Goal: Task Accomplishment & Management: Complete application form

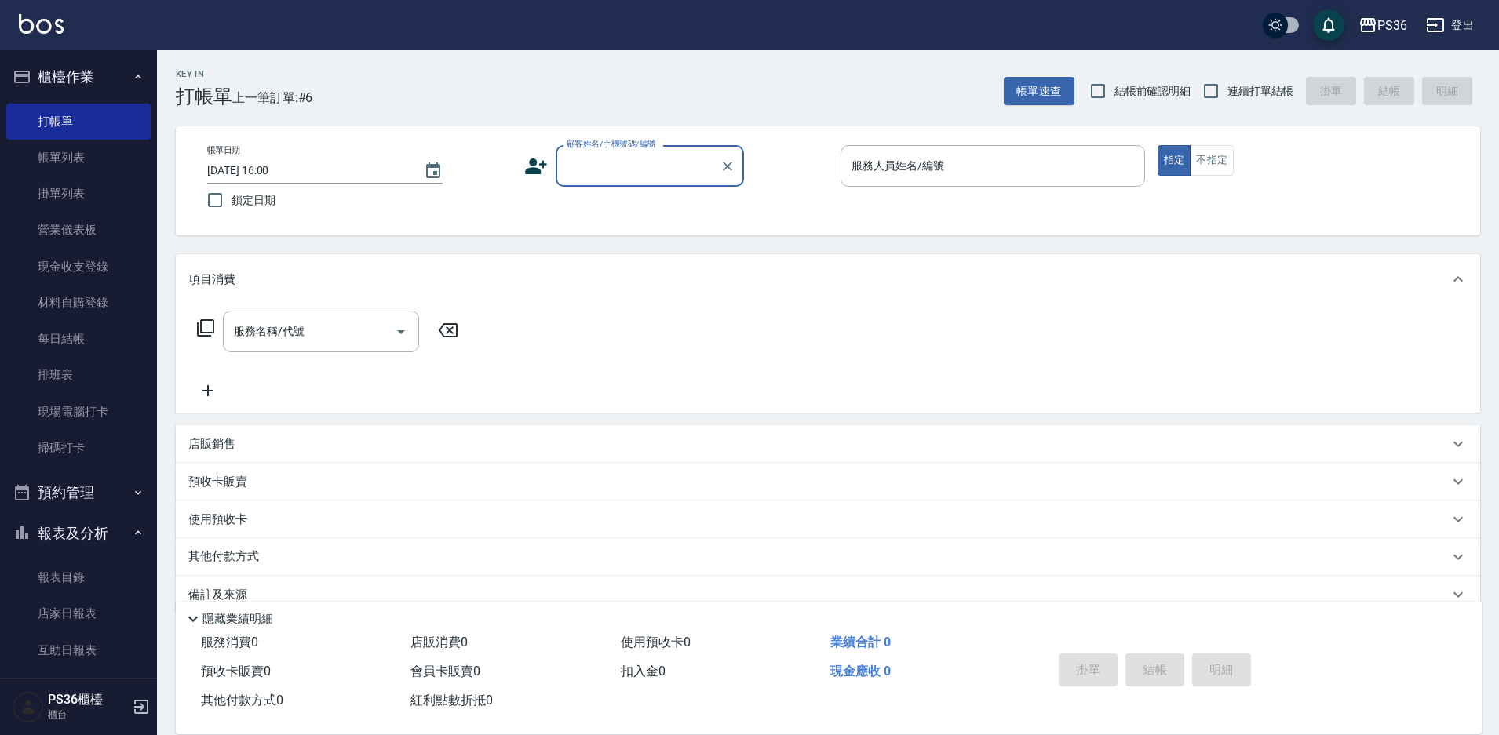
click at [46, 155] on link "帳單列表" at bounding box center [78, 158] width 144 height 36
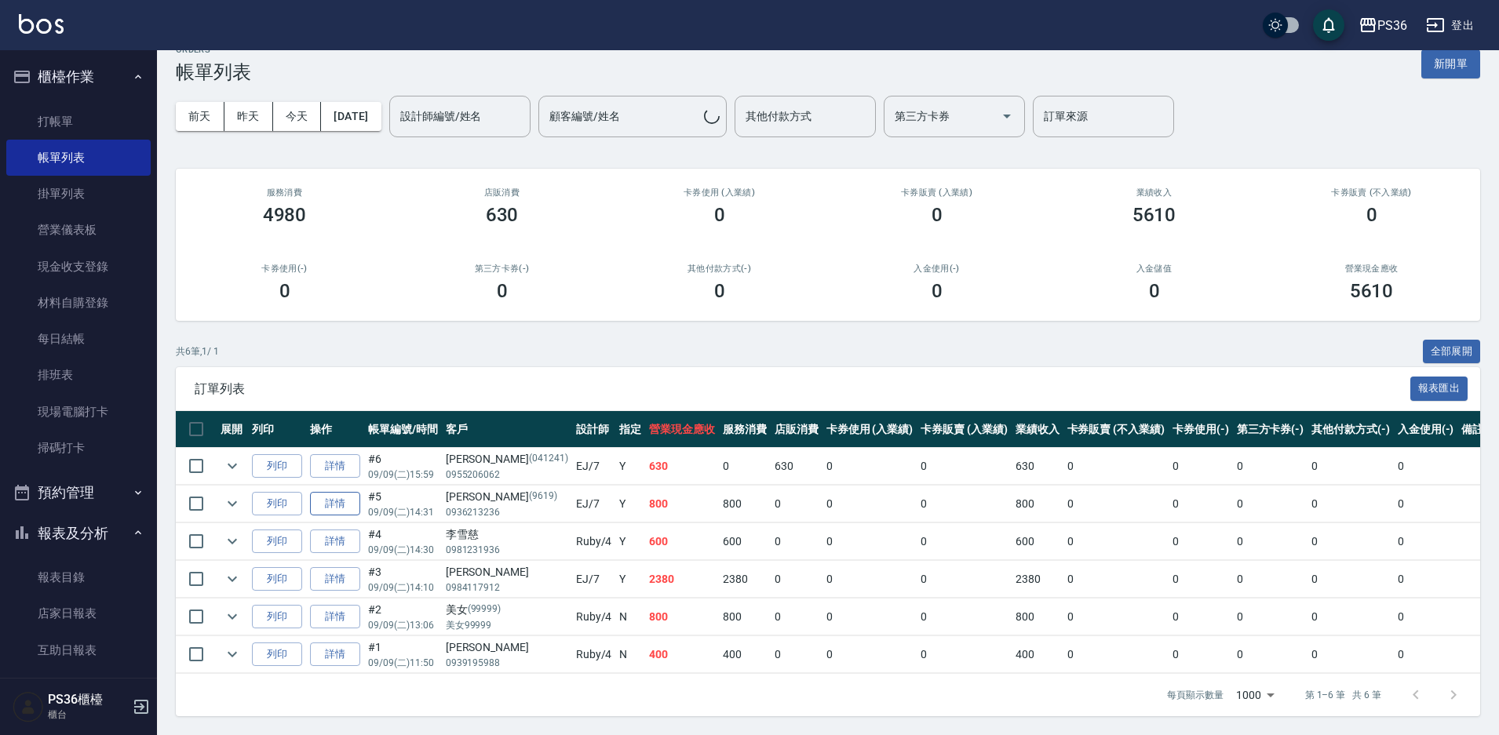
scroll to position [38, 0]
click at [238, 607] on icon "expand row" at bounding box center [232, 616] width 19 height 19
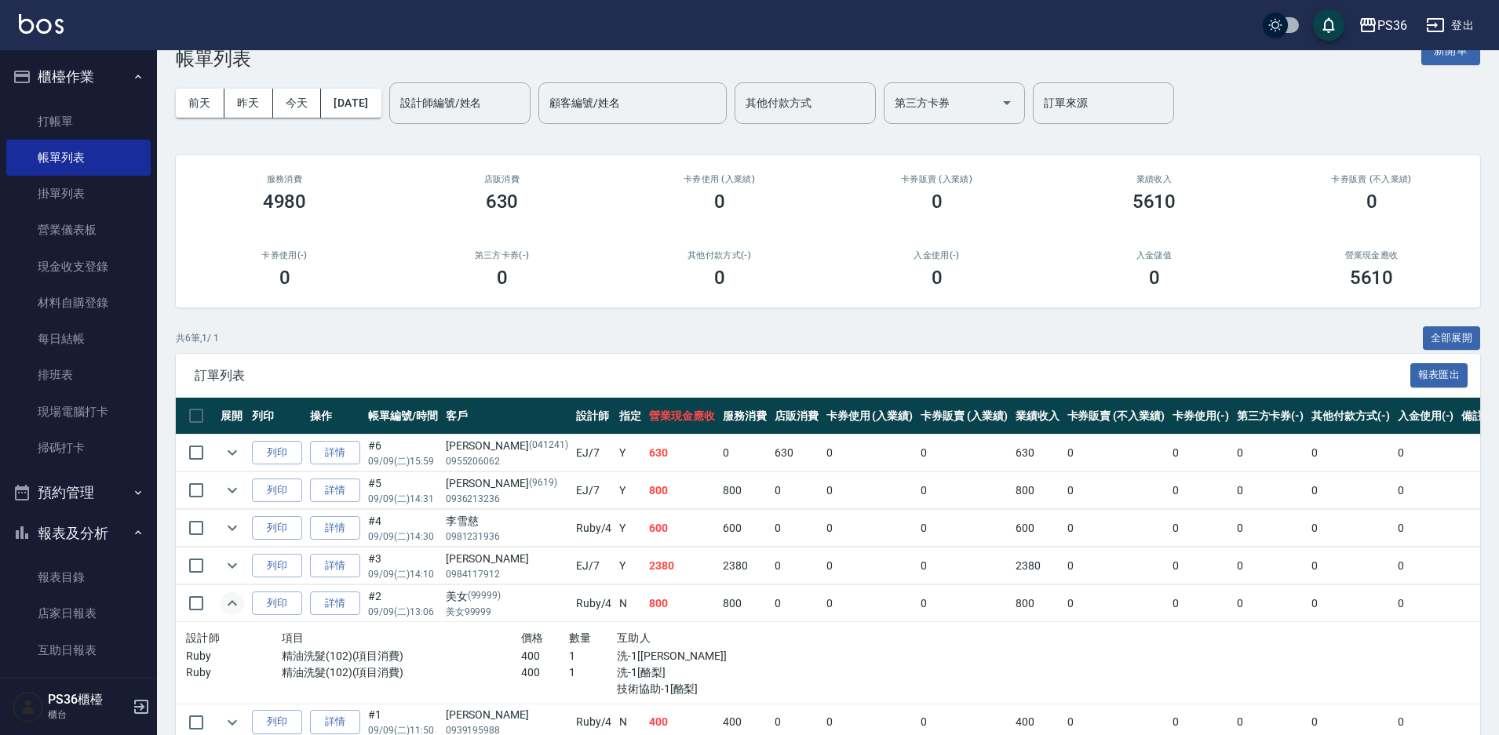
click at [238, 606] on icon "expand row" at bounding box center [232, 603] width 19 height 19
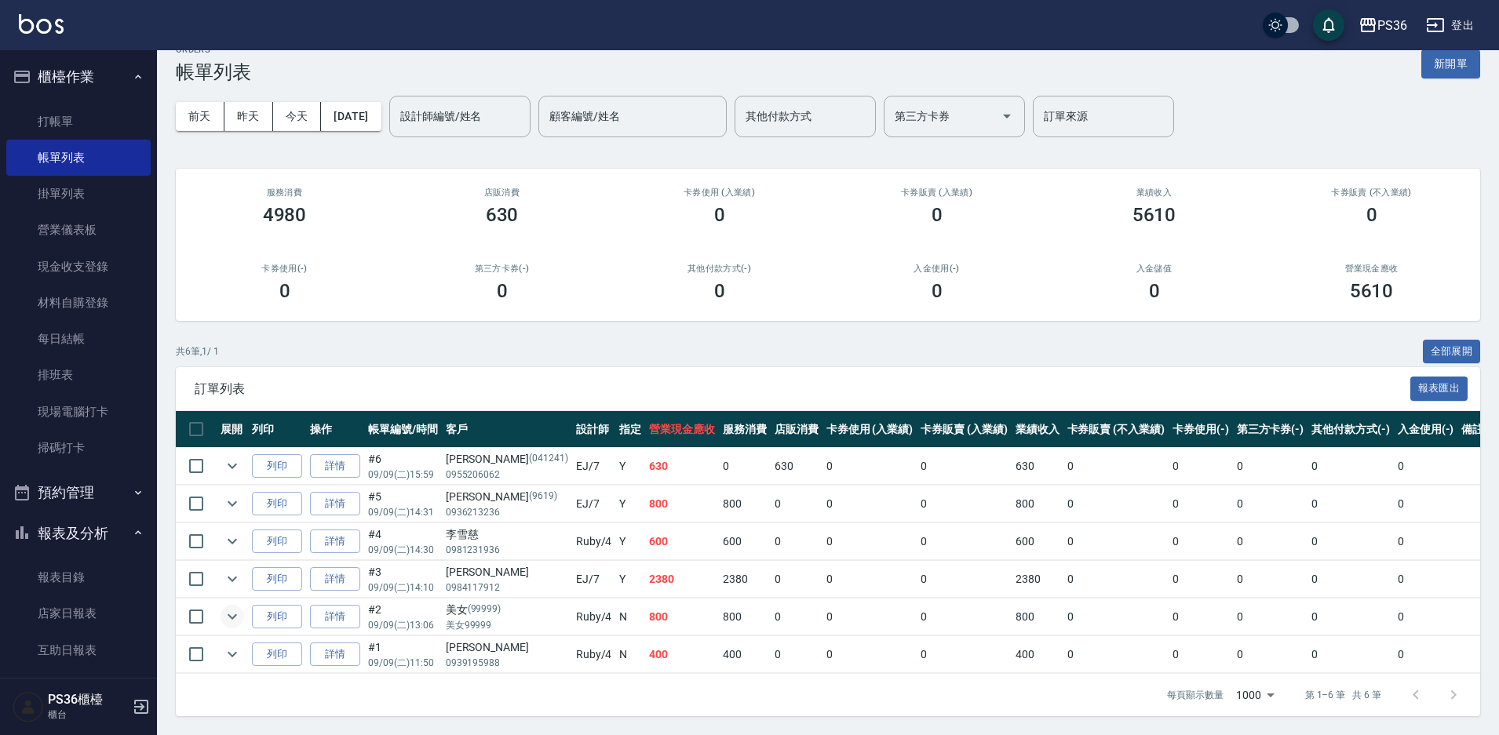
click at [240, 462] on td at bounding box center [232, 466] width 31 height 37
click at [237, 457] on icon "expand row" at bounding box center [232, 466] width 19 height 19
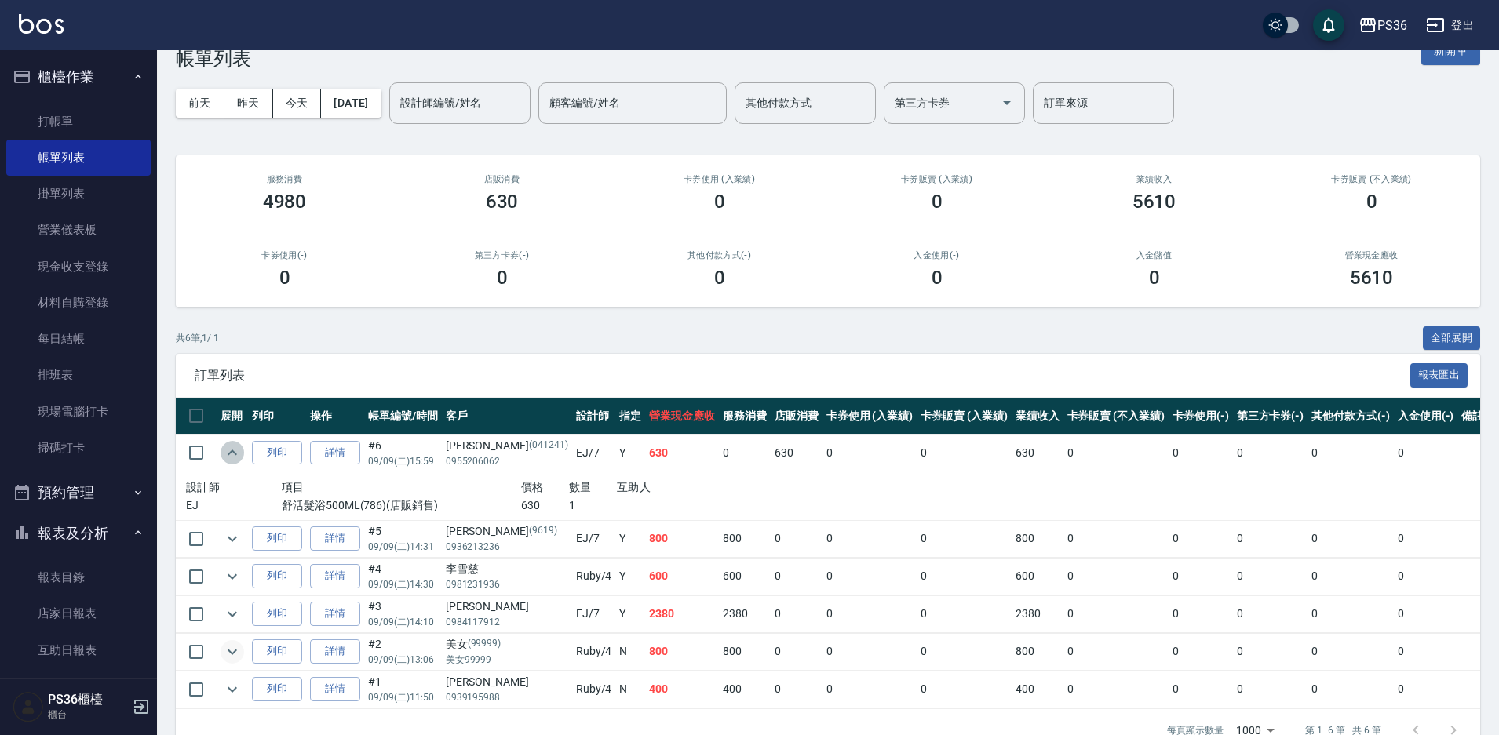
click at [237, 450] on icon "expand row" at bounding box center [232, 452] width 19 height 19
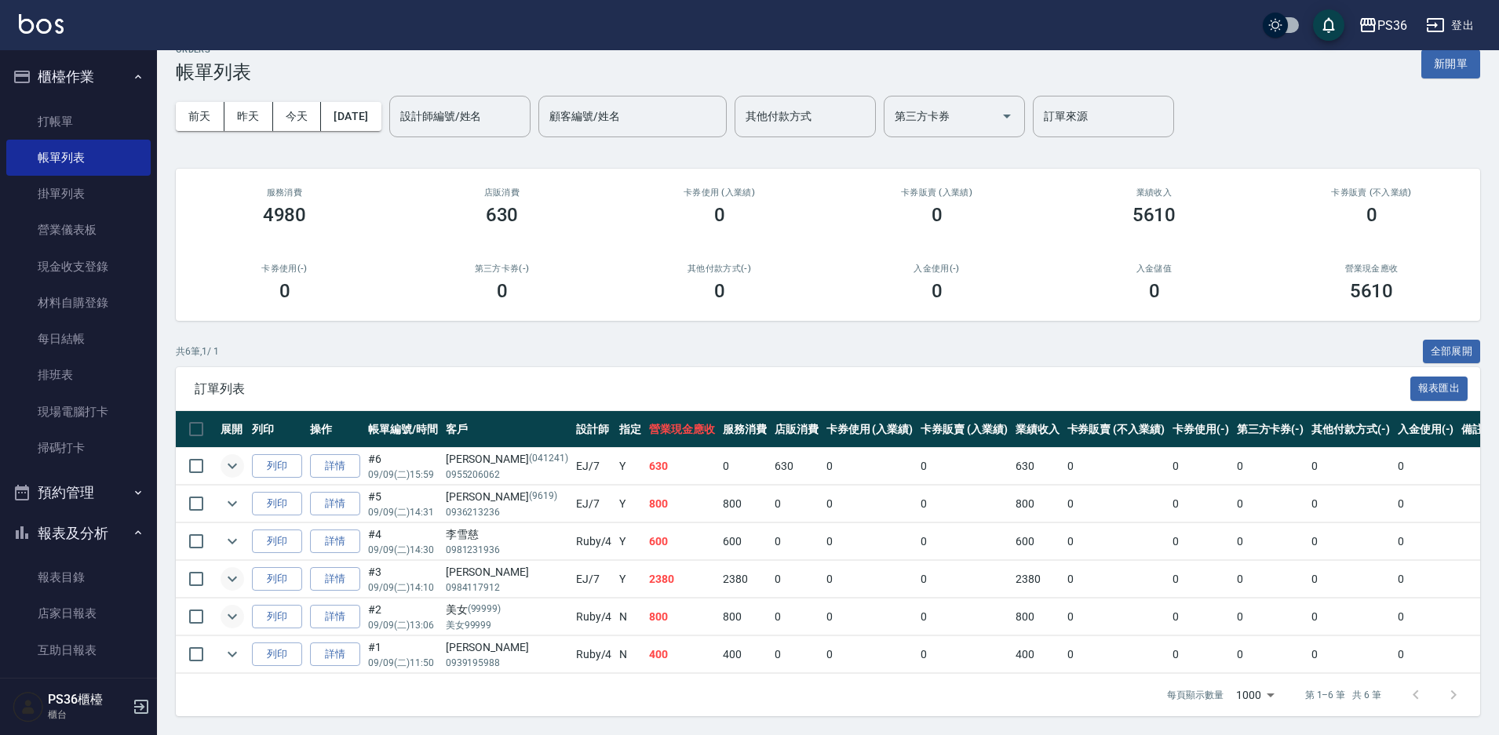
click at [227, 570] on icon "expand row" at bounding box center [232, 579] width 19 height 19
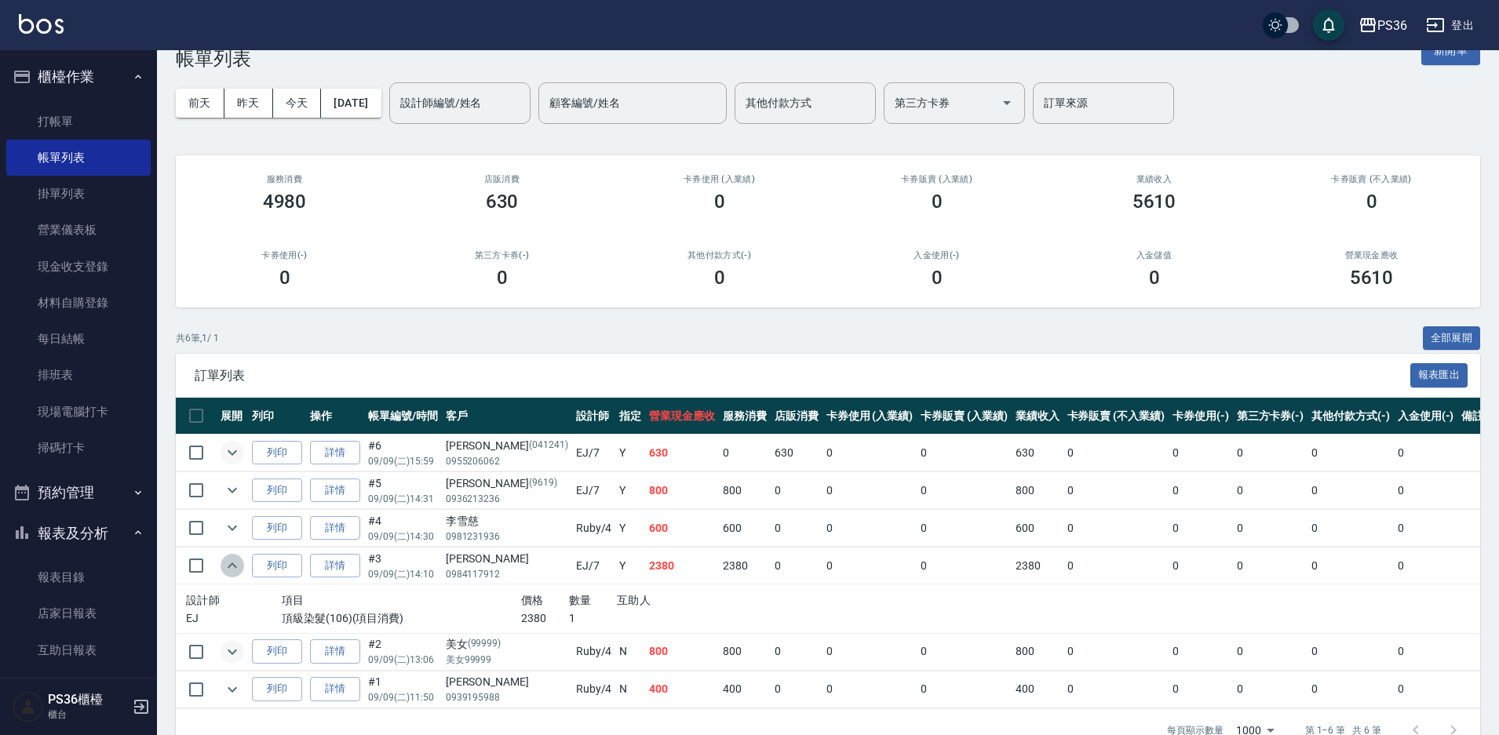
click at [227, 561] on icon "expand row" at bounding box center [232, 565] width 19 height 19
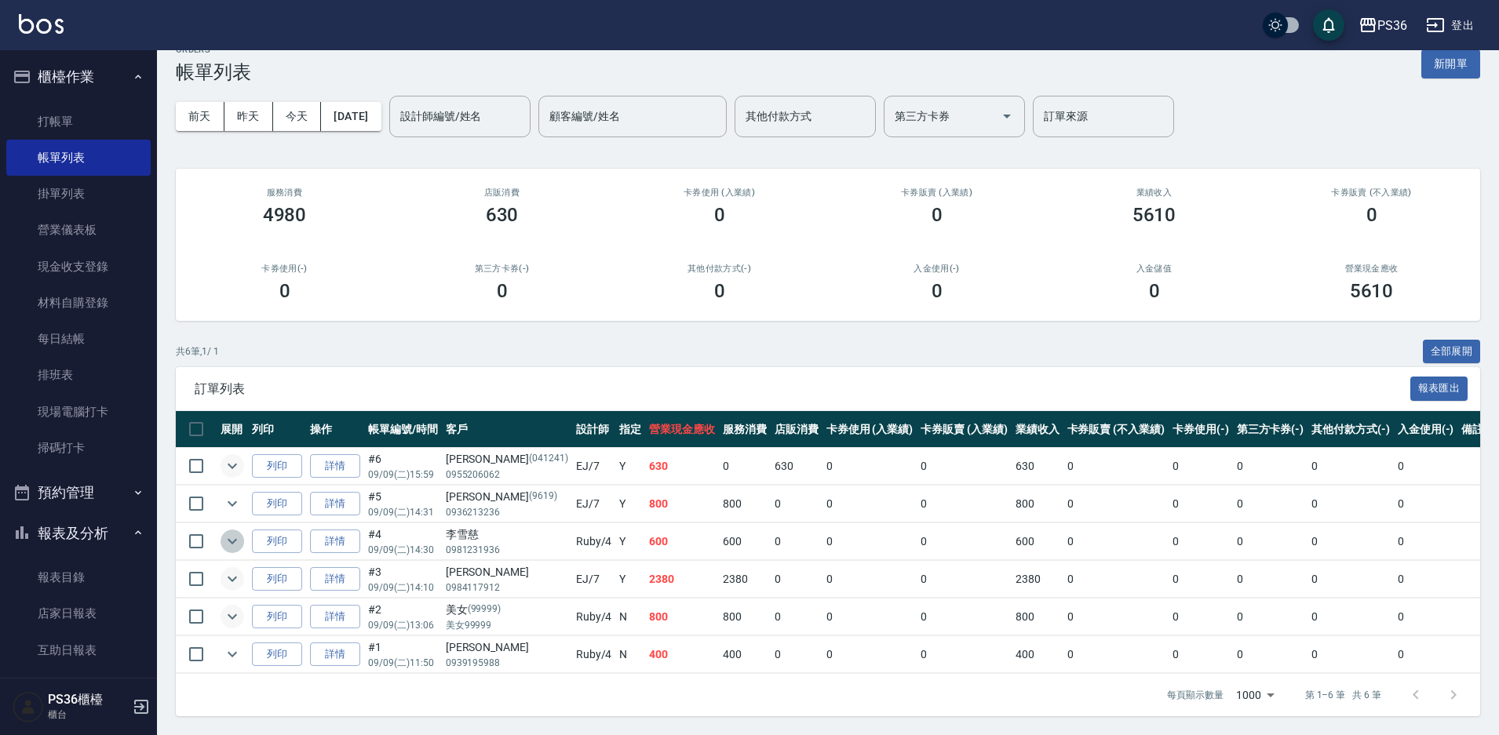
click at [226, 538] on button "expand row" at bounding box center [233, 542] width 24 height 24
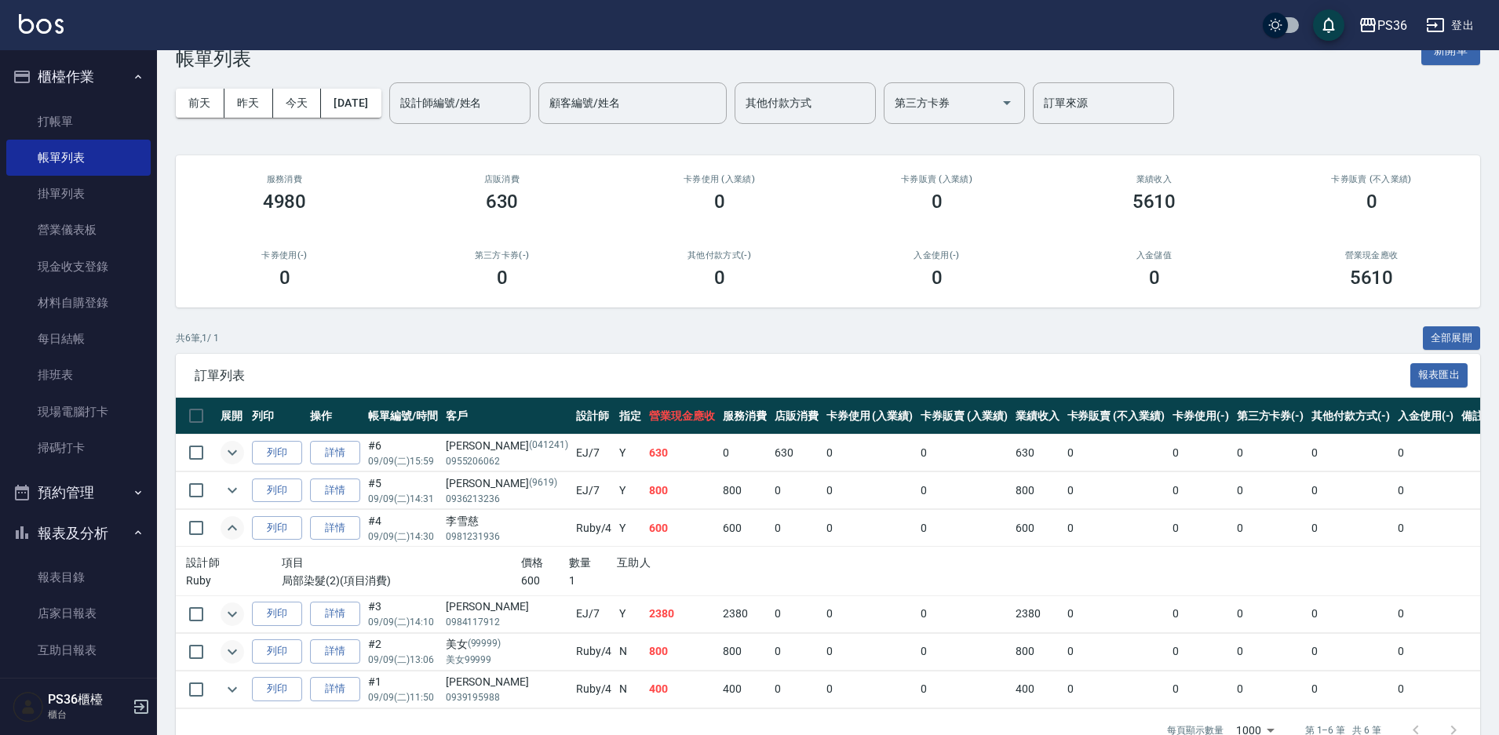
click at [226, 538] on button "expand row" at bounding box center [233, 528] width 24 height 24
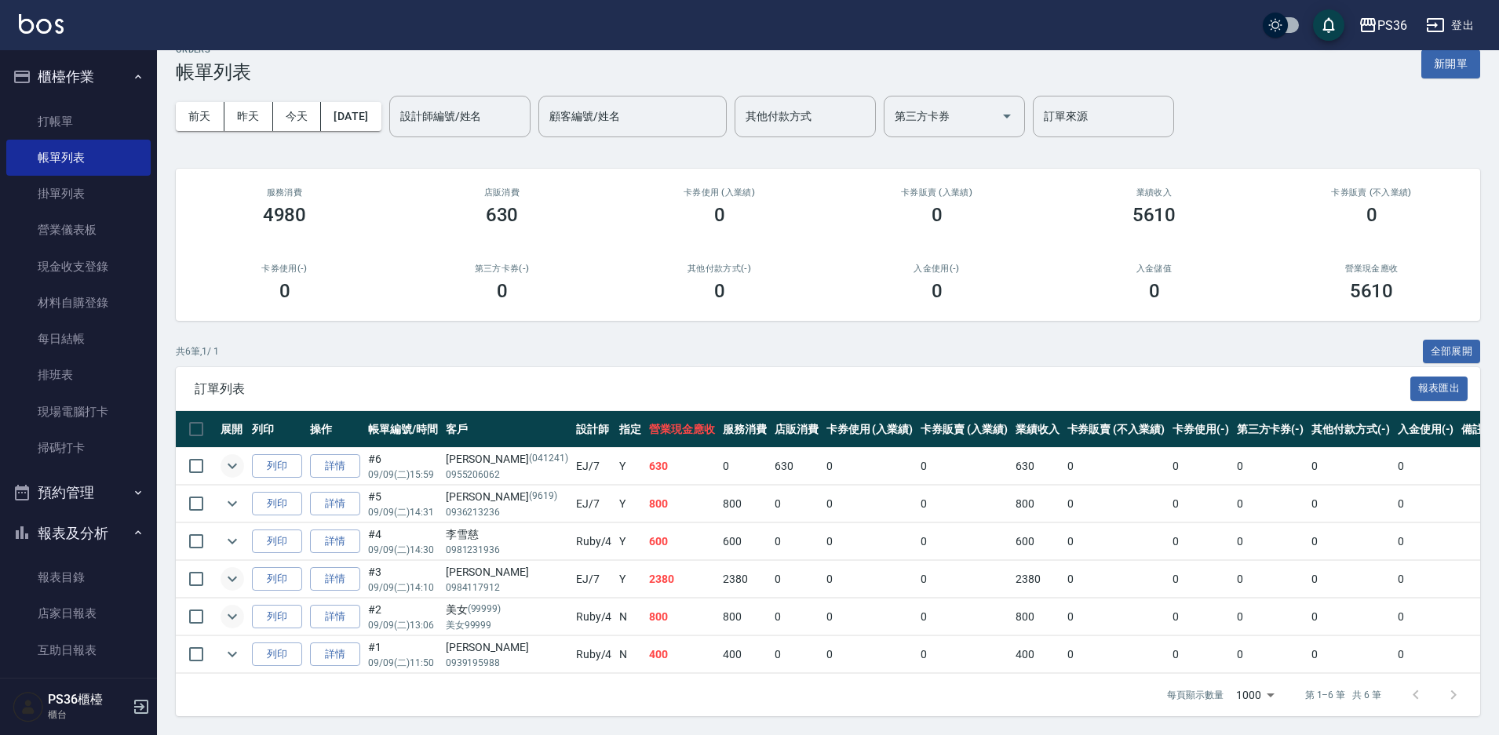
click at [238, 570] on icon "expand row" at bounding box center [232, 579] width 19 height 19
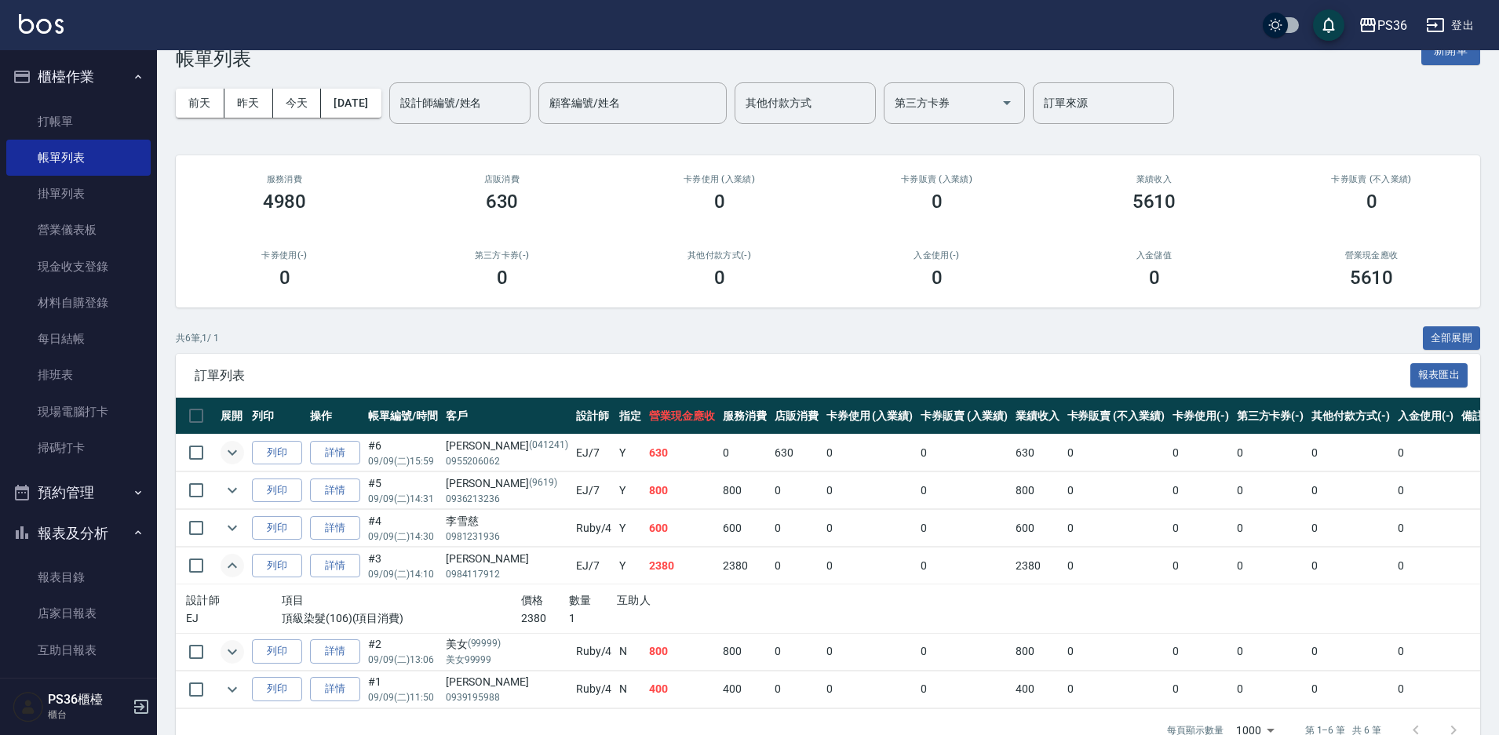
click at [238, 563] on icon "expand row" at bounding box center [232, 565] width 19 height 19
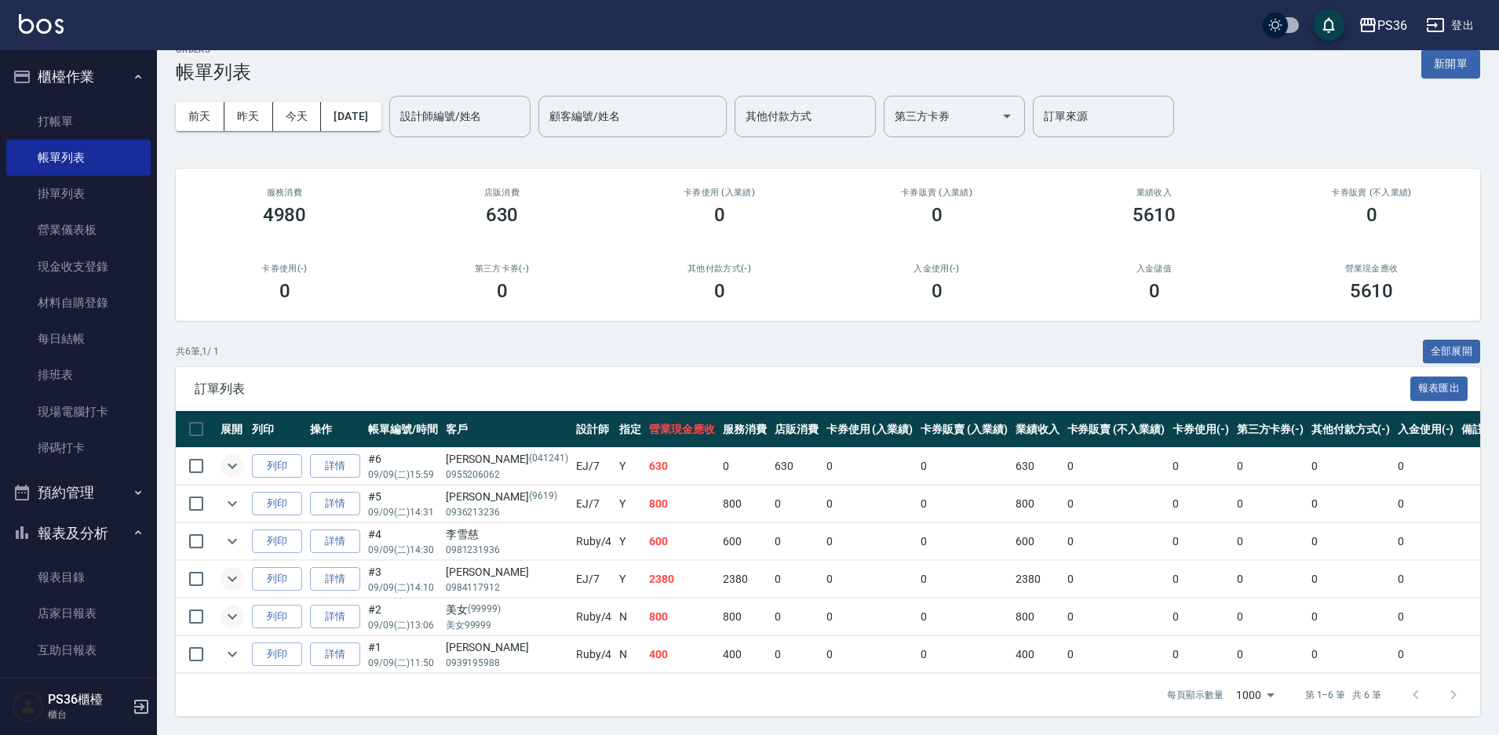
click at [232, 615] on td at bounding box center [232, 617] width 31 height 37
click at [230, 614] on button "expand row" at bounding box center [233, 617] width 24 height 24
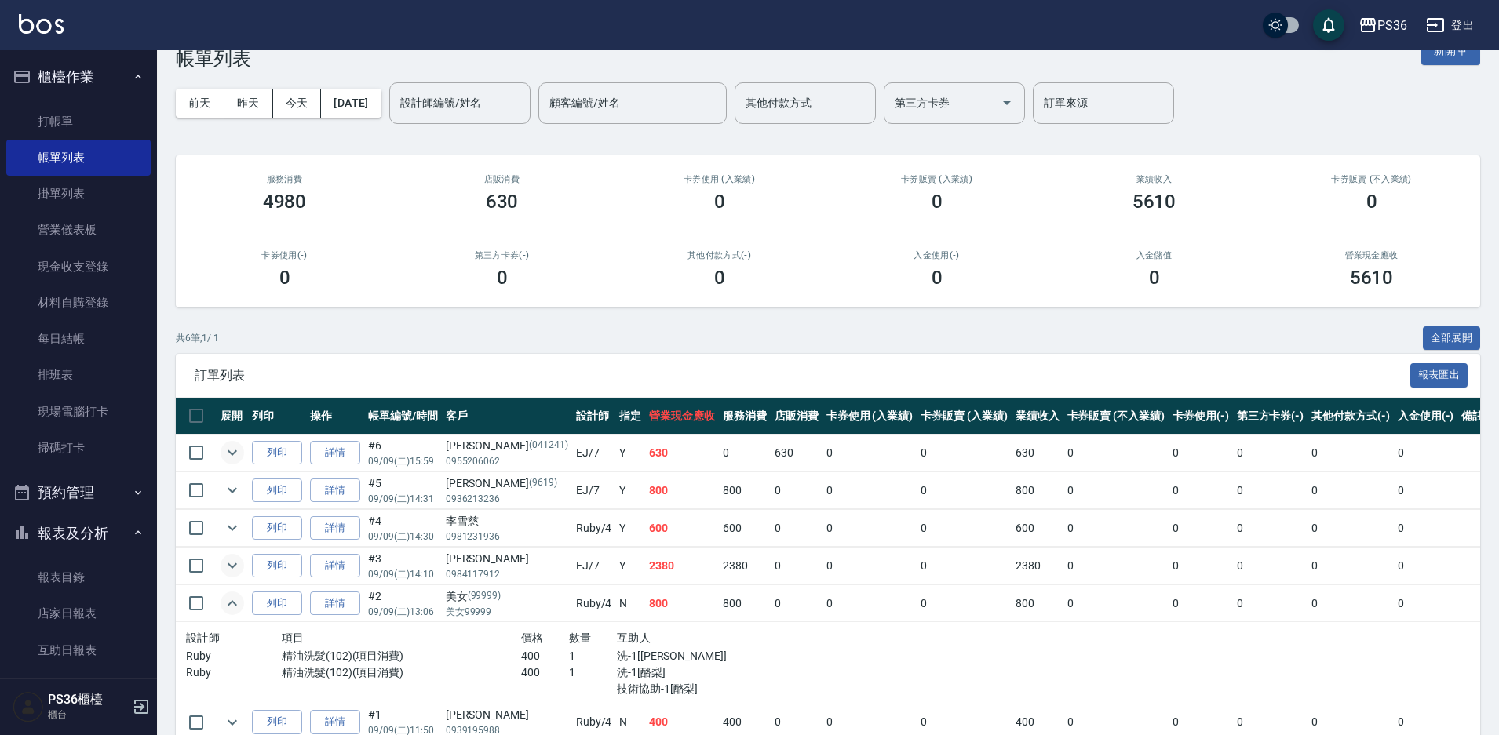
click at [230, 614] on button "expand row" at bounding box center [233, 604] width 24 height 24
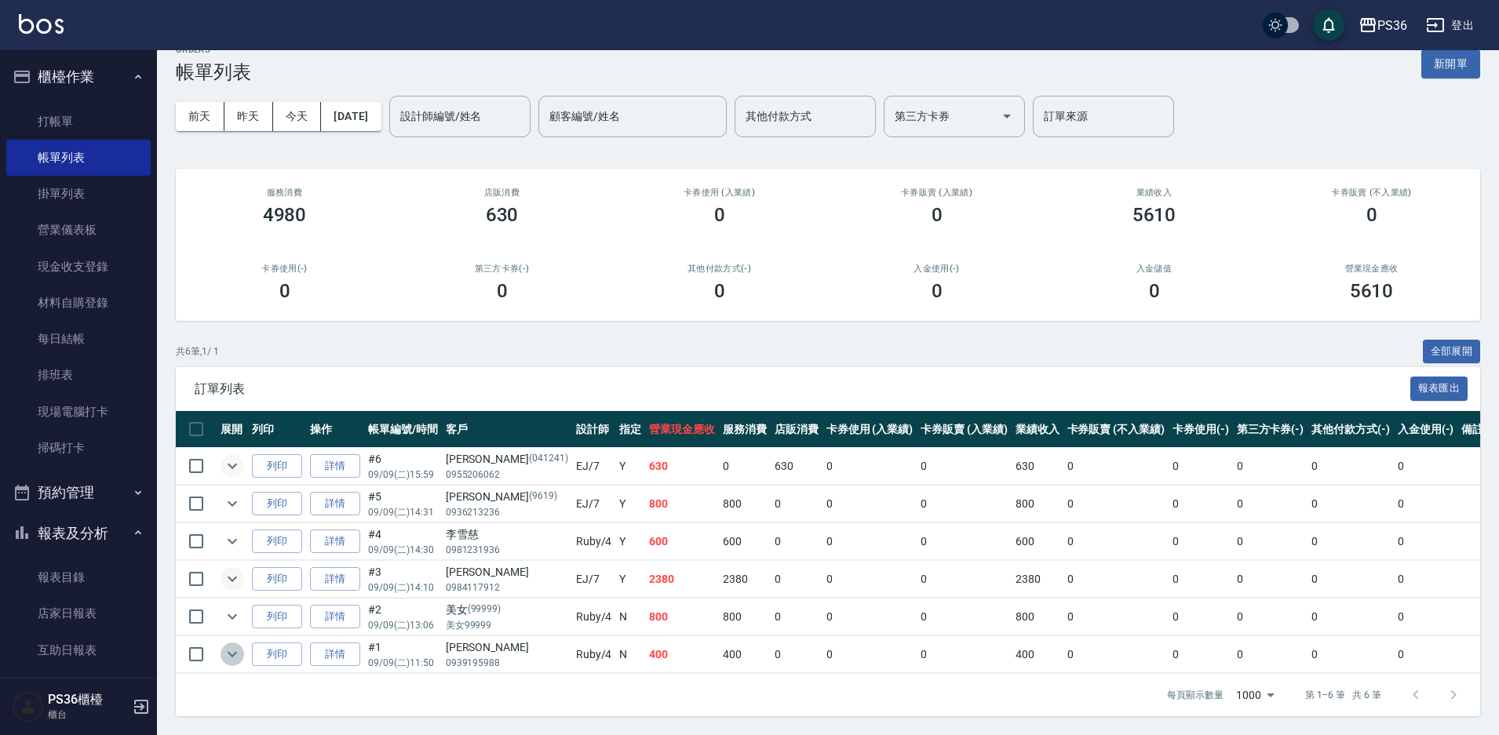
click at [232, 643] on button "expand row" at bounding box center [233, 655] width 24 height 24
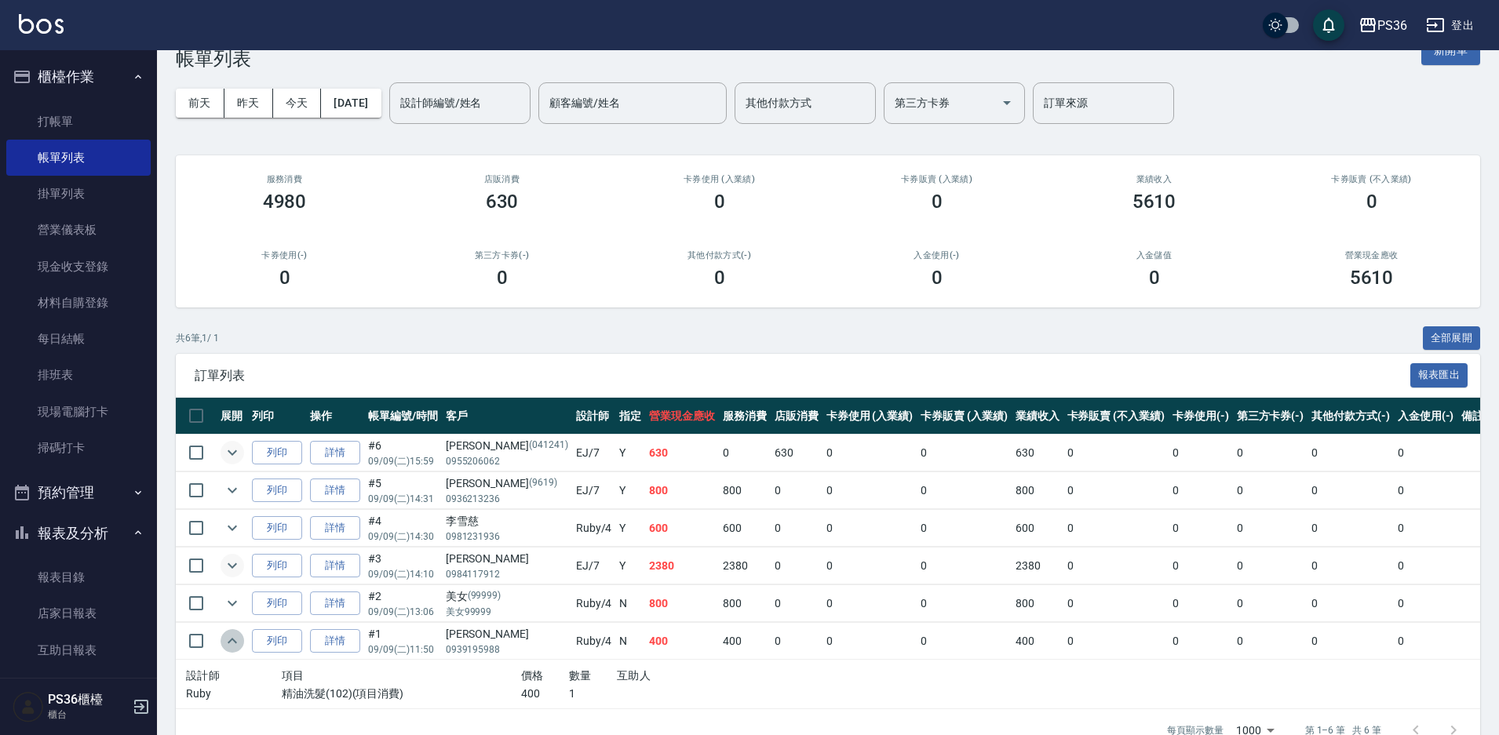
click at [232, 630] on button "expand row" at bounding box center [233, 641] width 24 height 24
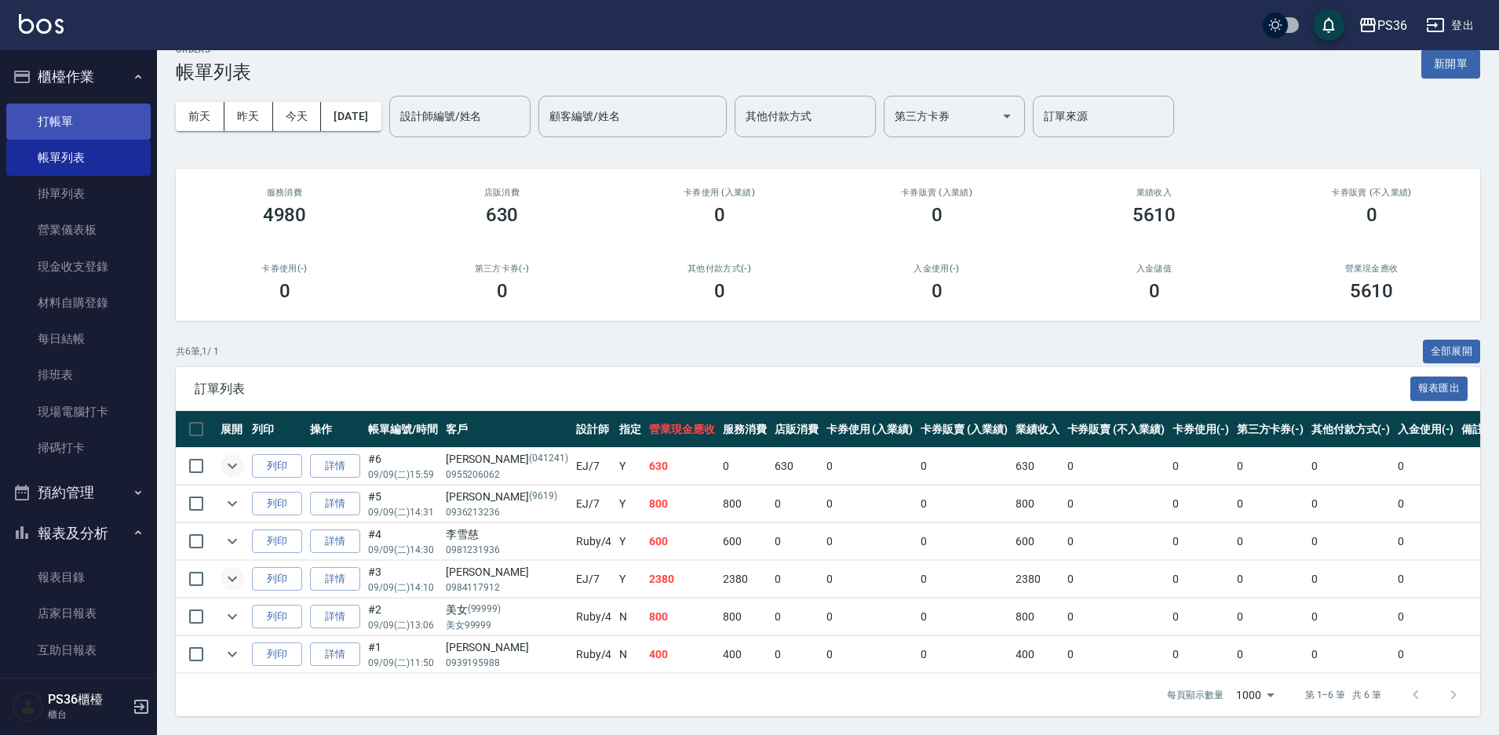
click at [93, 115] on link "打帳單" at bounding box center [78, 122] width 144 height 36
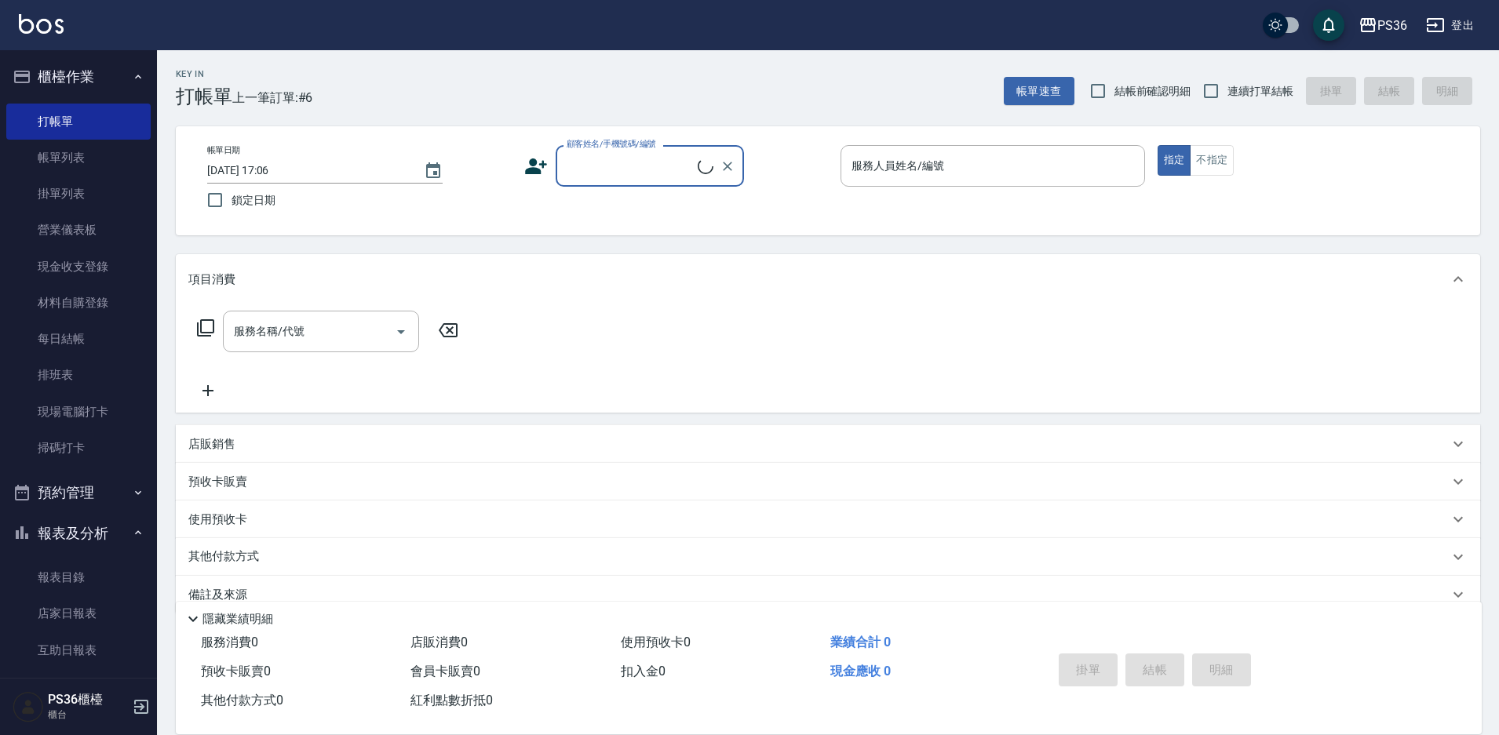
click at [607, 163] on input "顧客姓名/手機號碼/編號" at bounding box center [630, 165] width 135 height 27
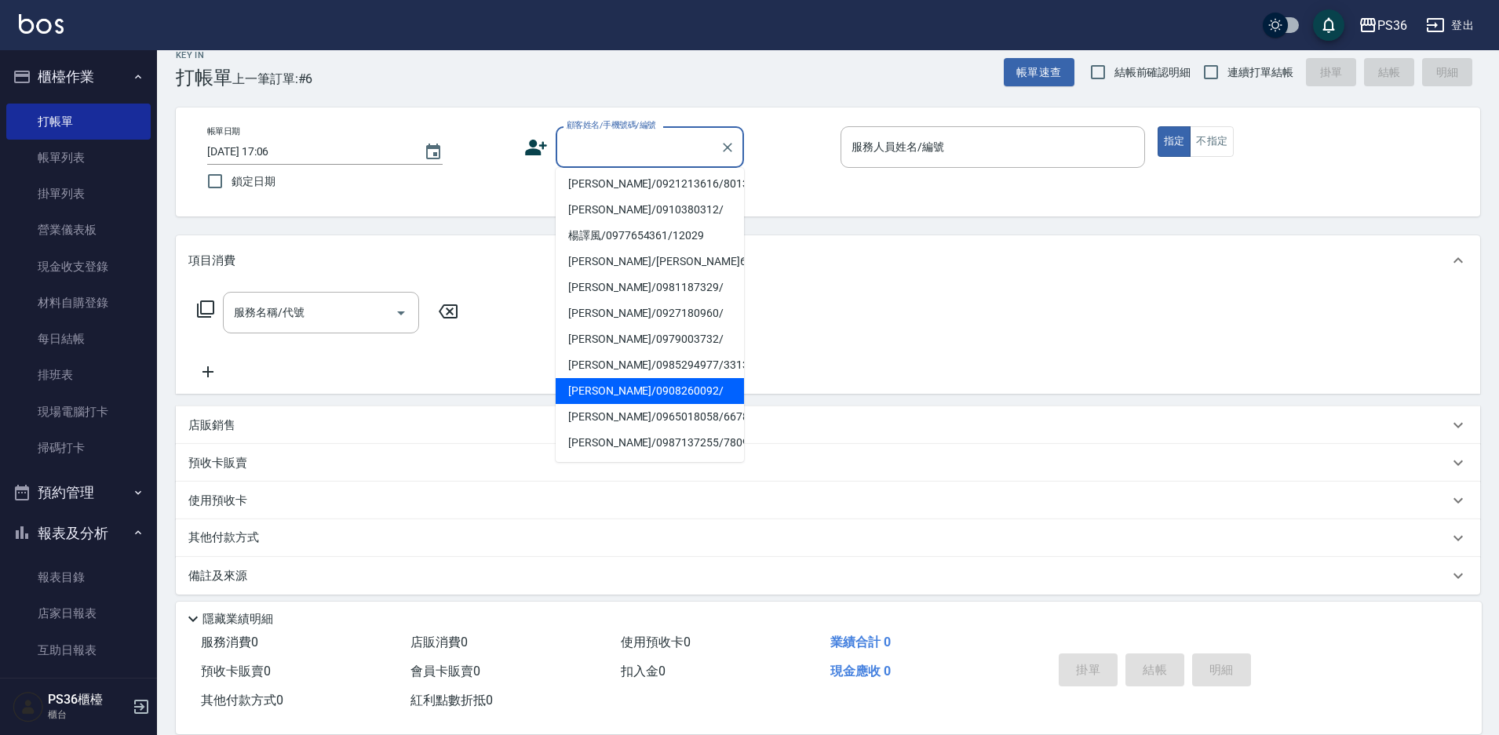
scroll to position [29, 0]
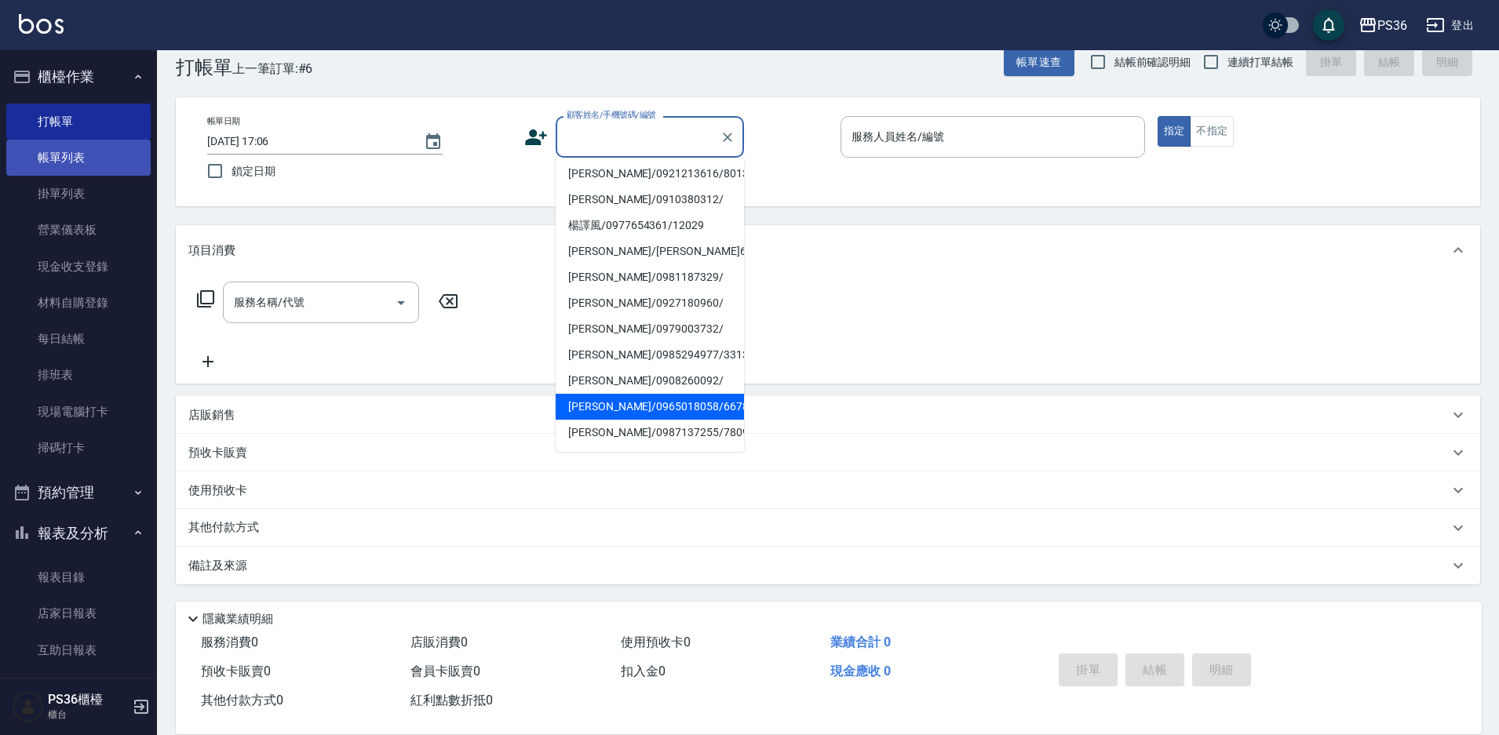
click at [38, 163] on link "帳單列表" at bounding box center [78, 158] width 144 height 36
click at [97, 164] on link "帳單列表" at bounding box center [78, 158] width 144 height 36
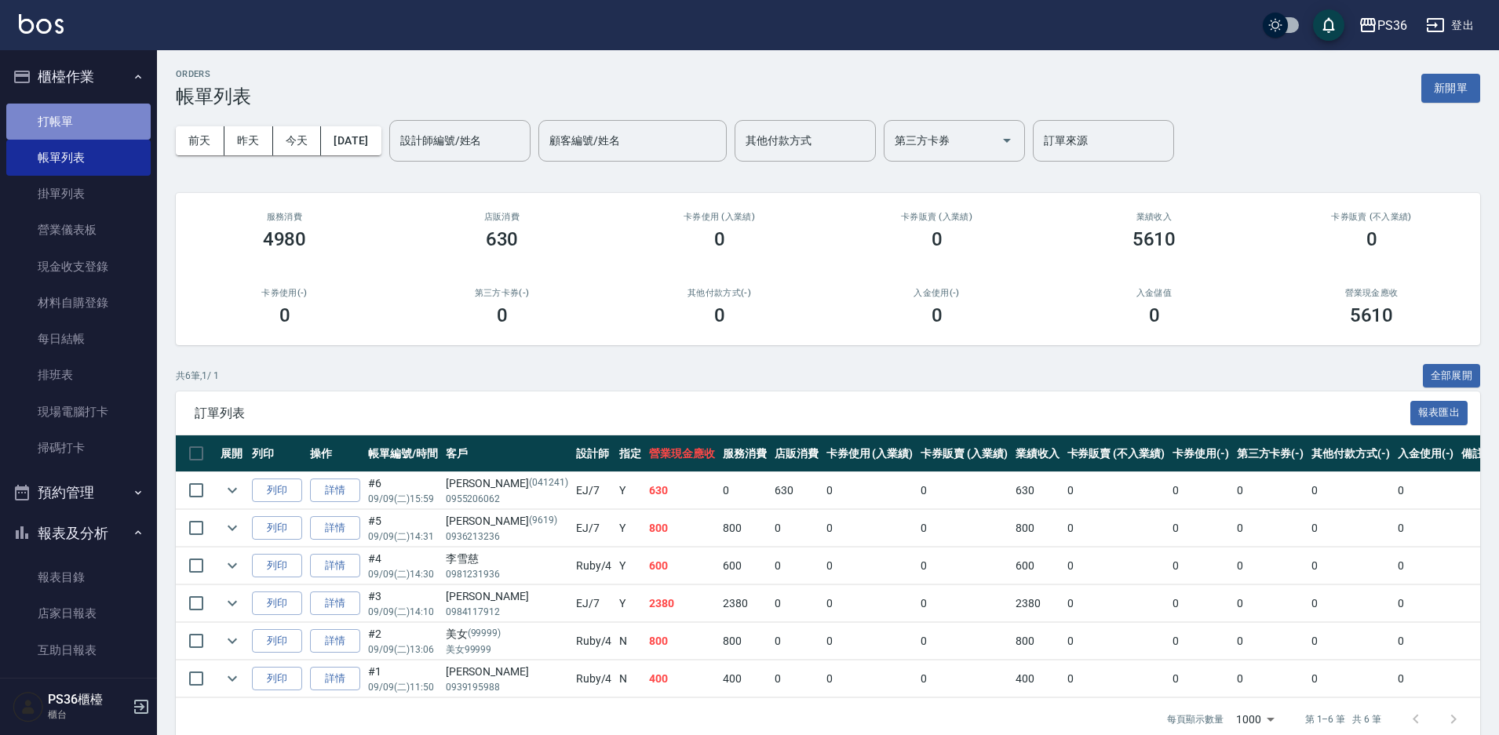
click at [78, 130] on link "打帳單" at bounding box center [78, 122] width 144 height 36
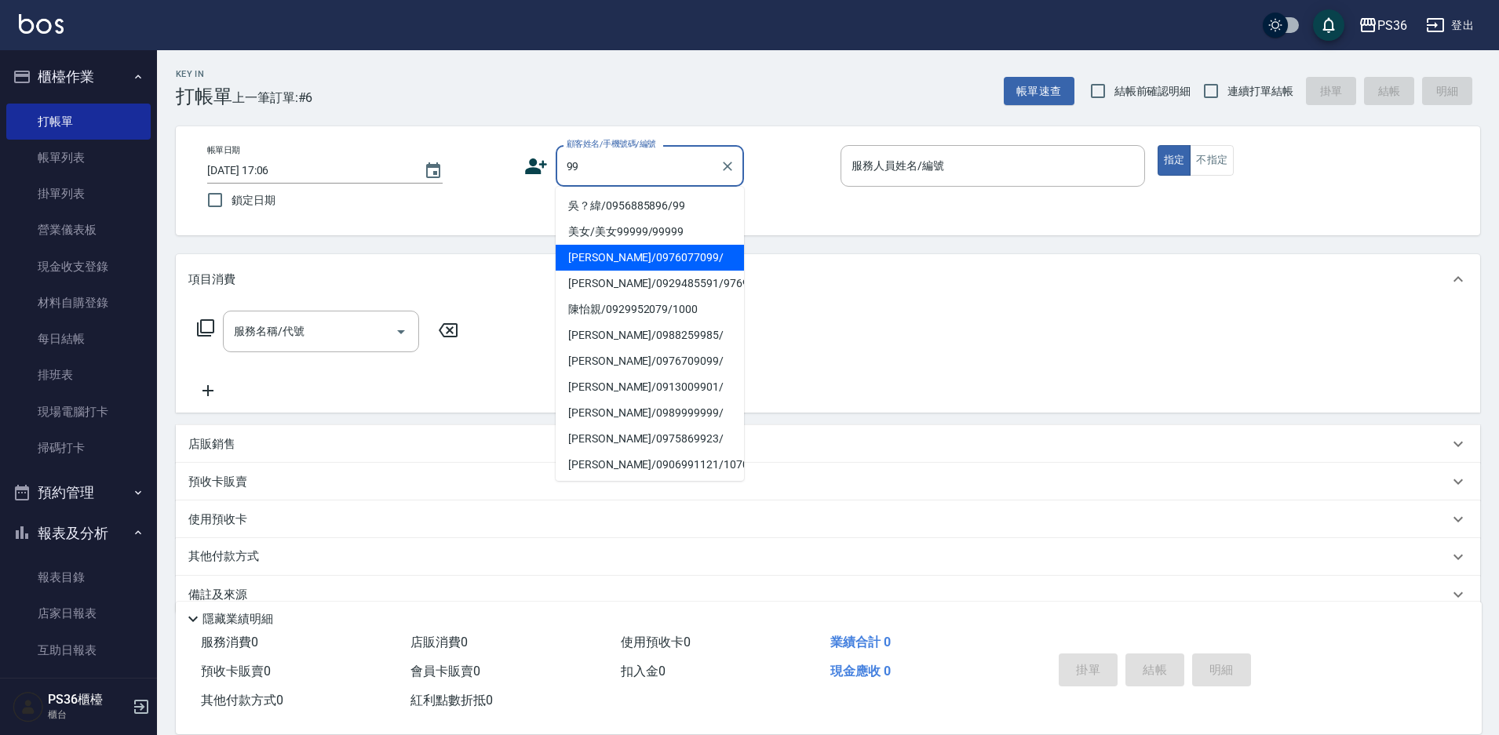
type input "99"
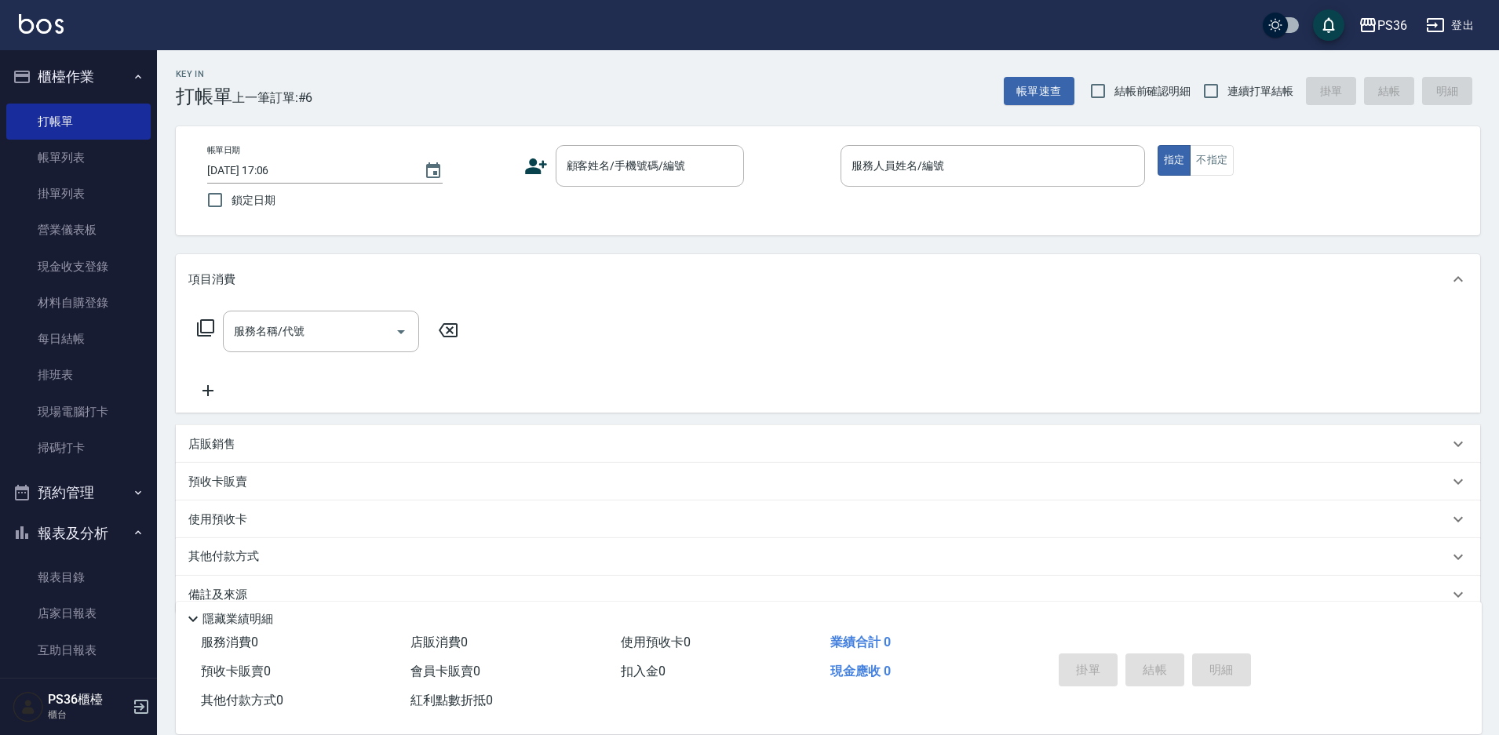
click at [514, 268] on div "項目消費" at bounding box center [828, 279] width 1304 height 50
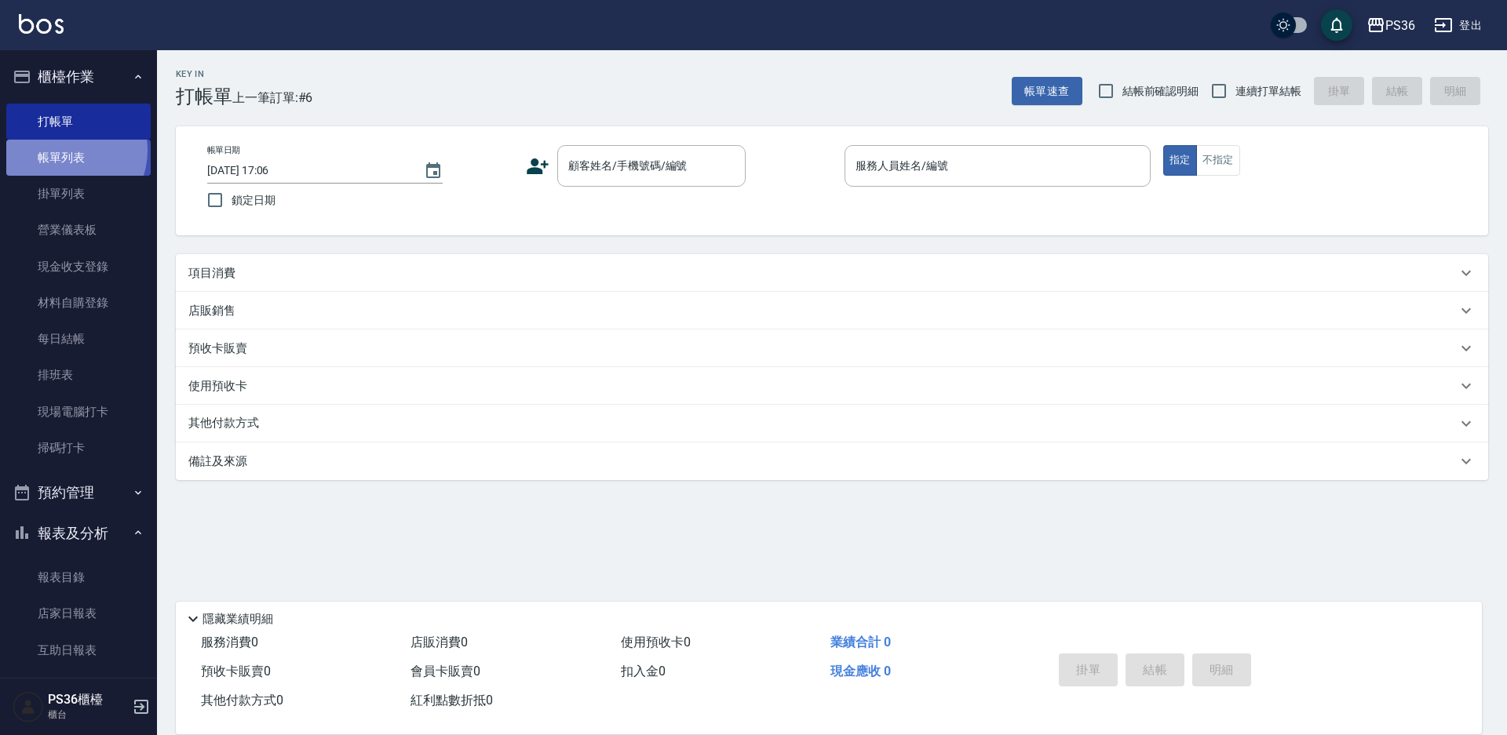
click at [67, 151] on link "帳單列表" at bounding box center [78, 158] width 144 height 36
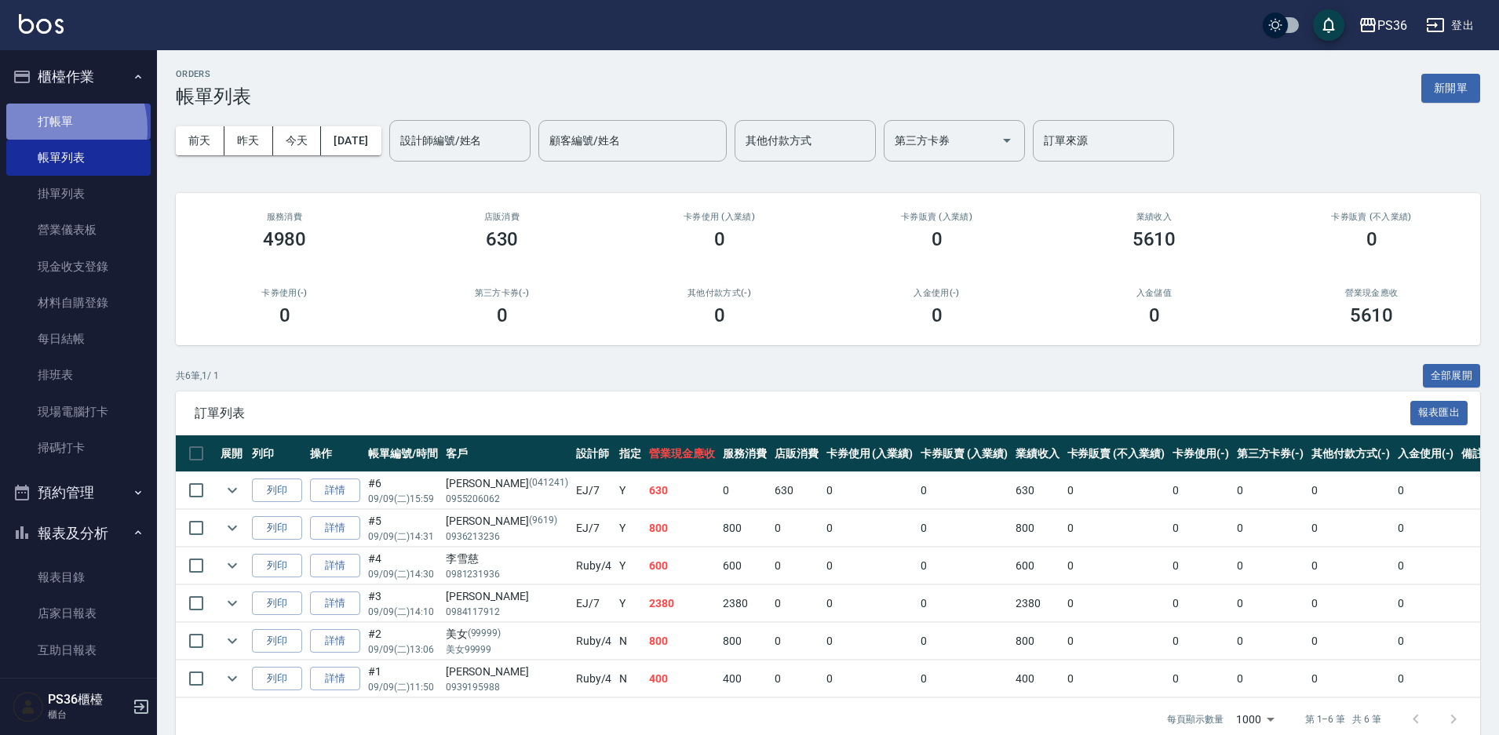
click at [45, 129] on link "打帳單" at bounding box center [78, 122] width 144 height 36
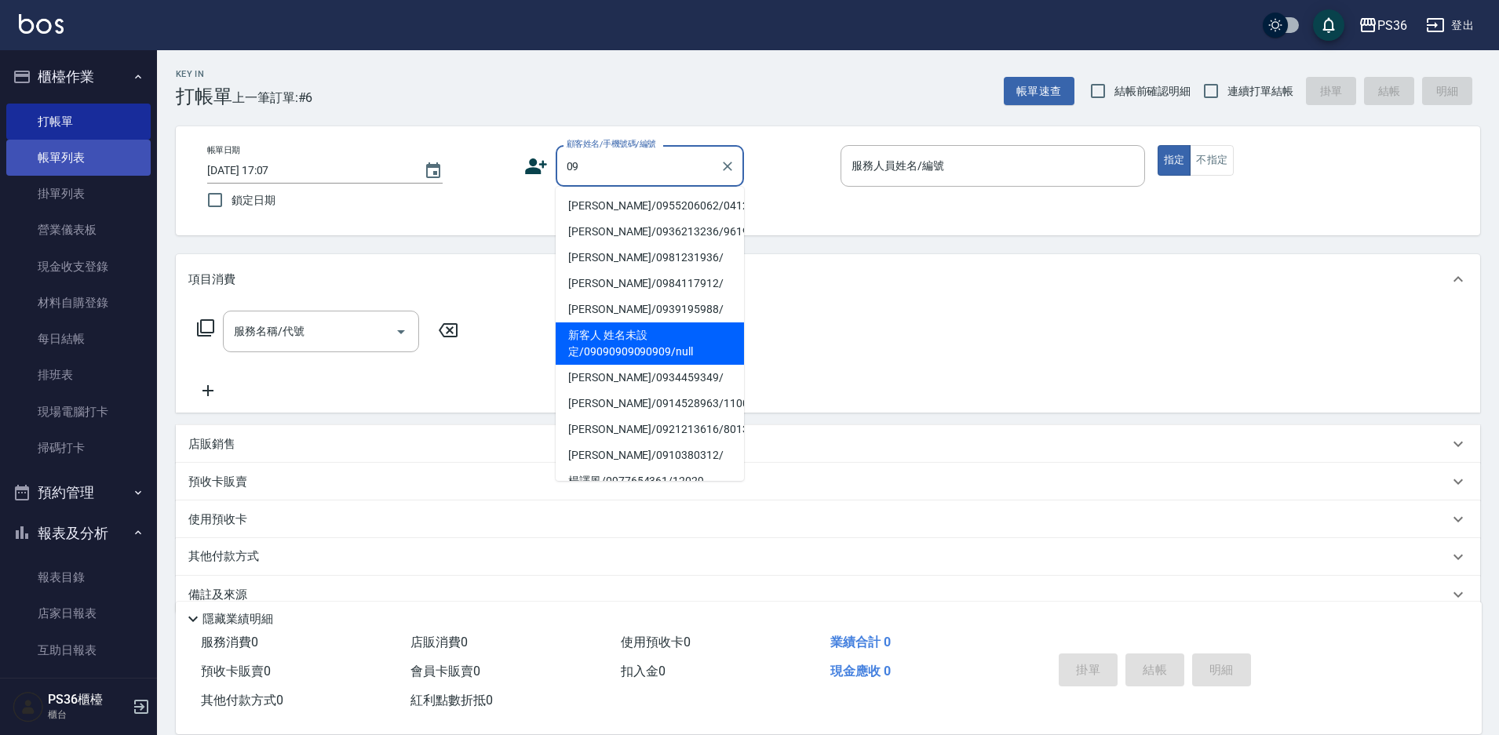
type input "09"
click at [81, 159] on link "帳單列表" at bounding box center [78, 158] width 144 height 36
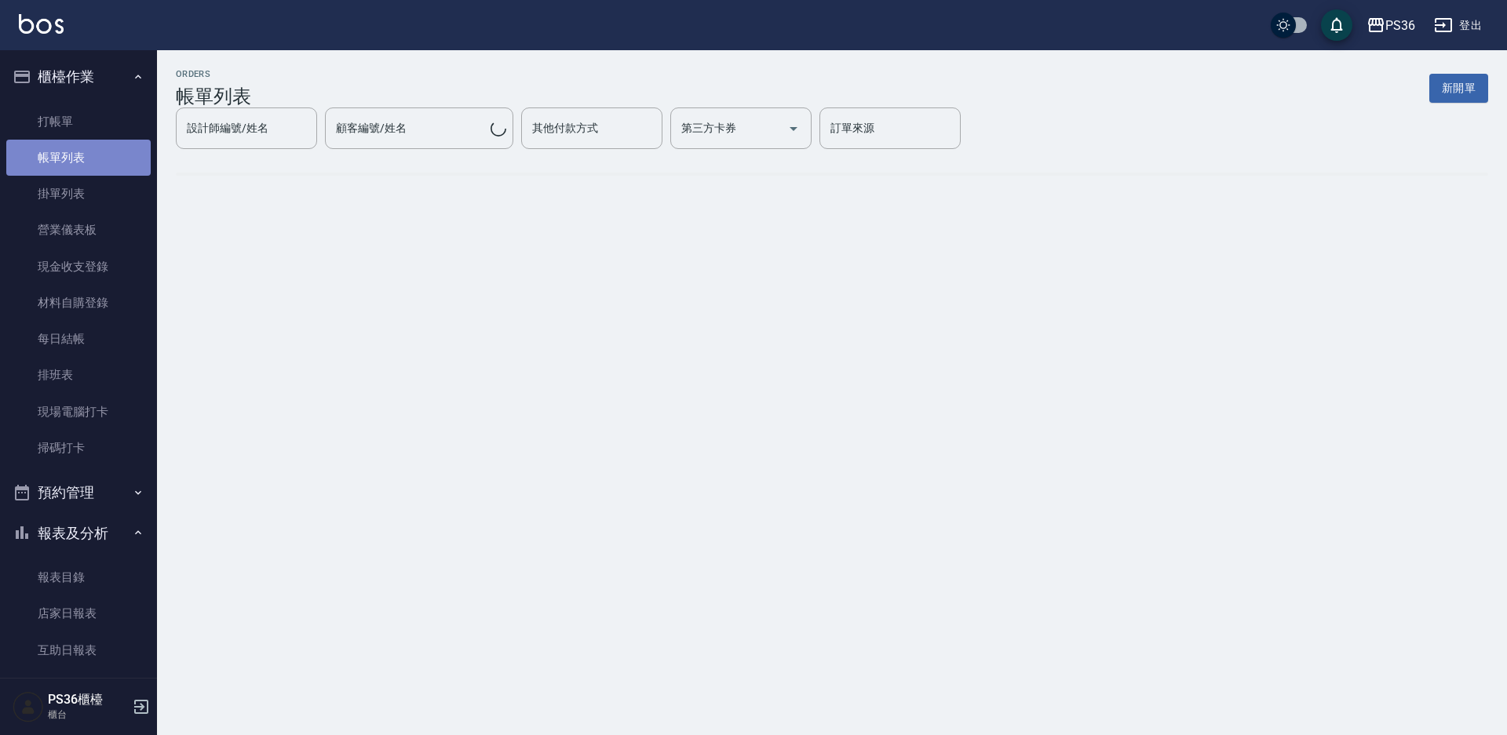
click at [81, 159] on link "帳單列表" at bounding box center [78, 158] width 144 height 36
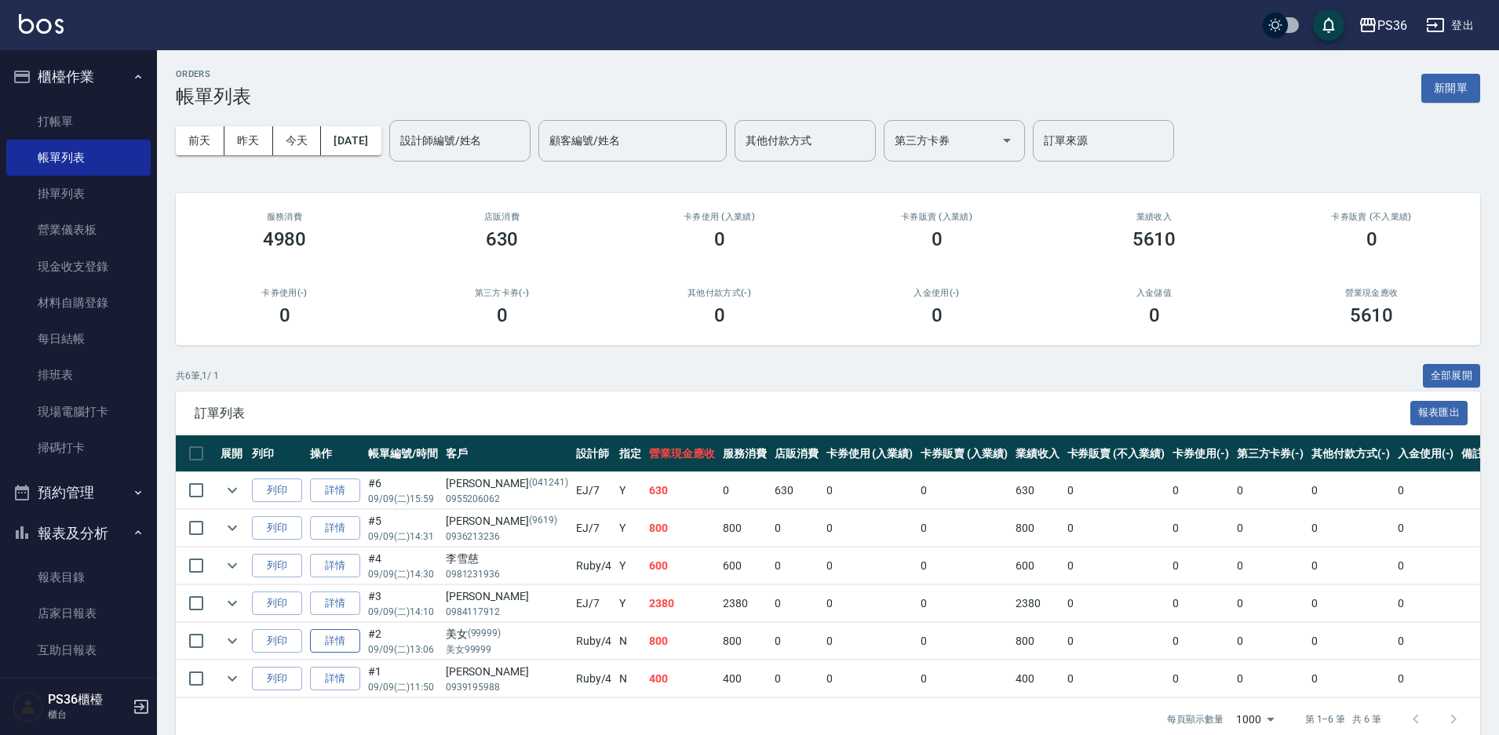
click at [320, 645] on link "詳情" at bounding box center [335, 641] width 50 height 24
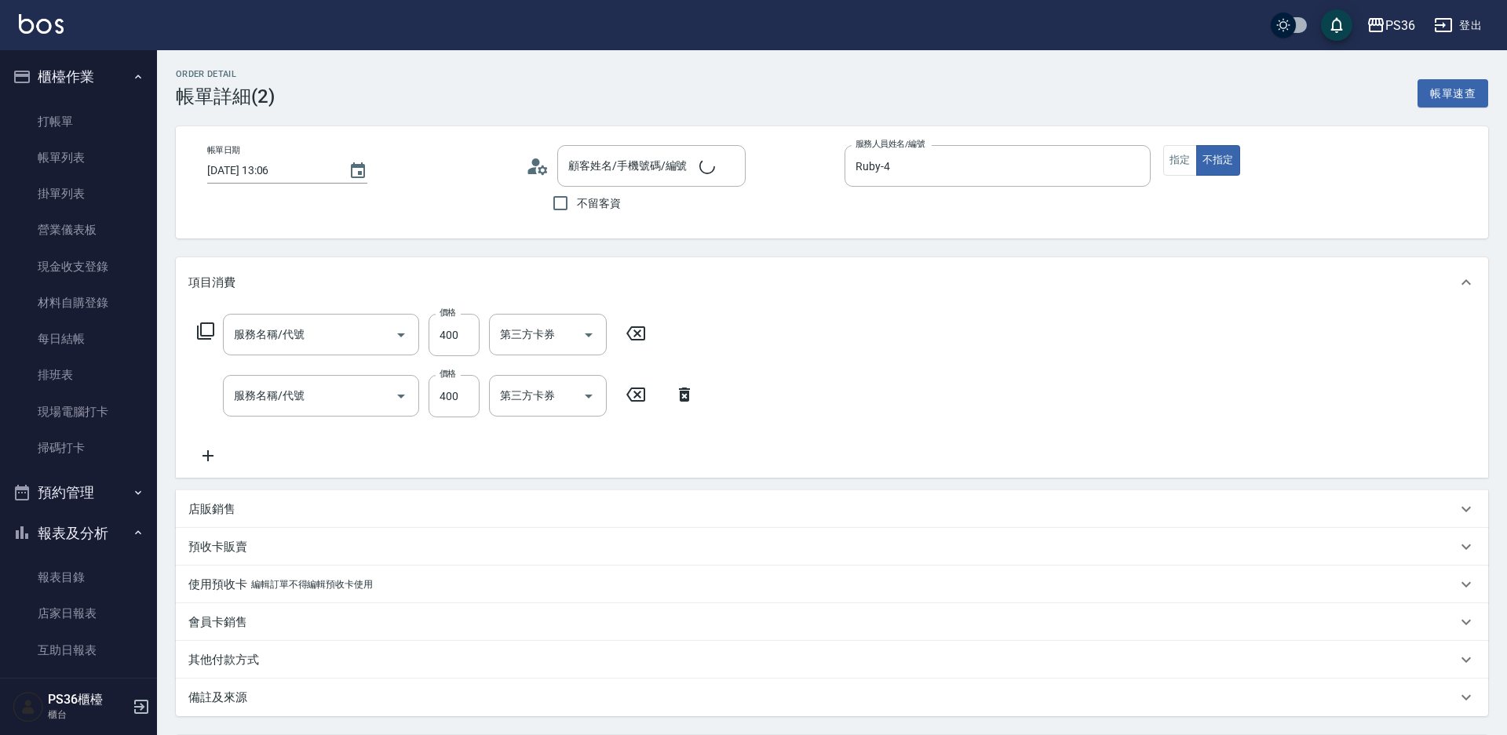
type input "[DATE] 13:06"
type input "Ruby-4"
type input "美女/美女99999/99999"
type input "精油洗髮(102)"
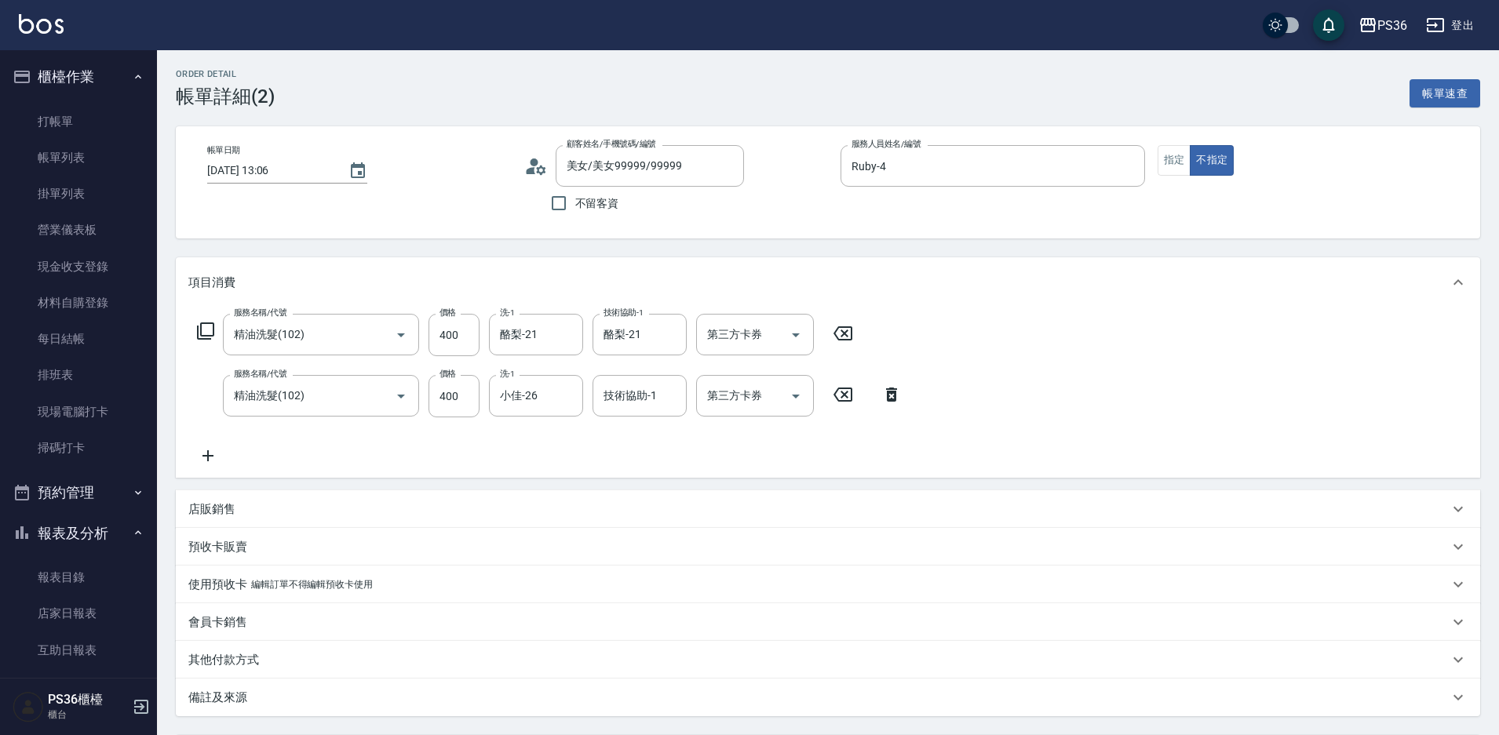
click at [210, 451] on icon at bounding box center [207, 456] width 39 height 19
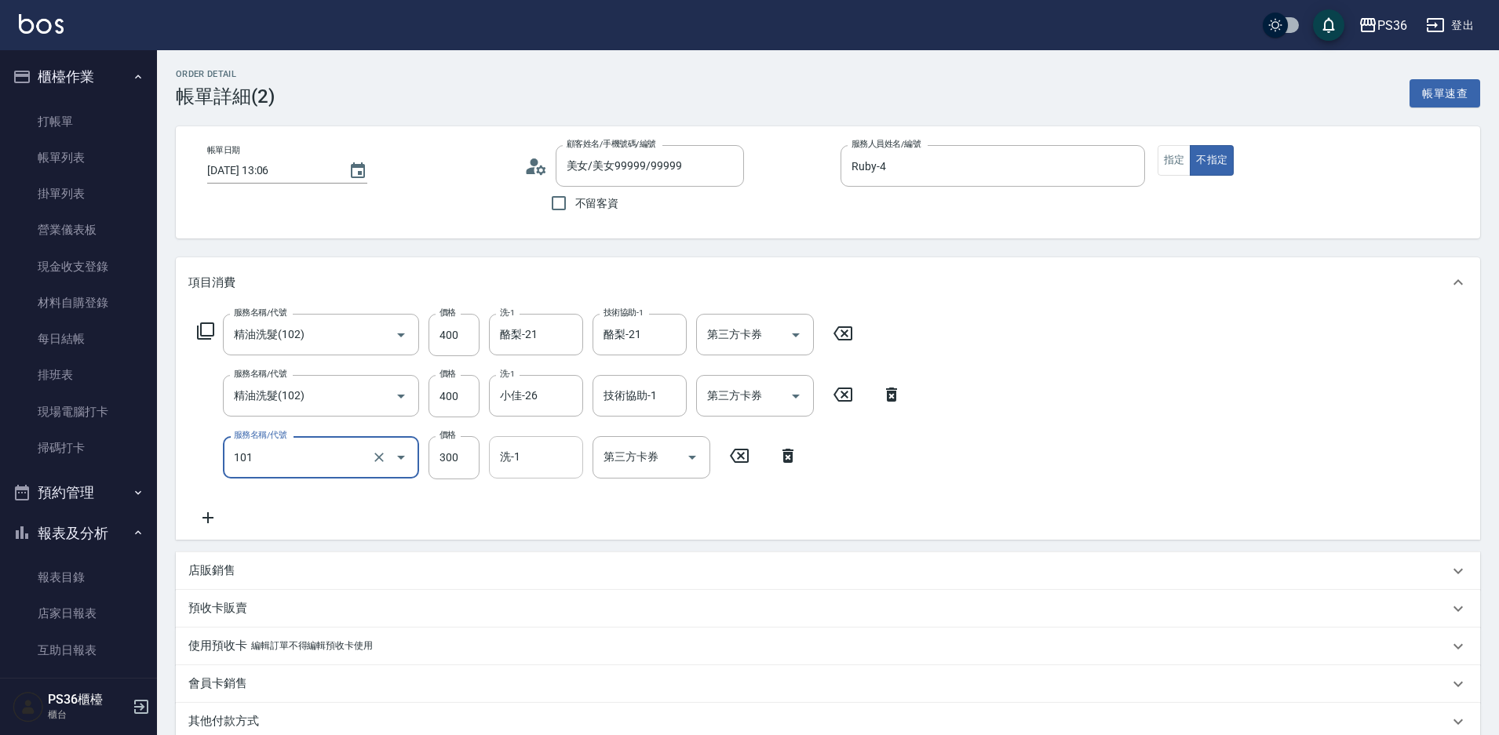
type input "洗髮(101)"
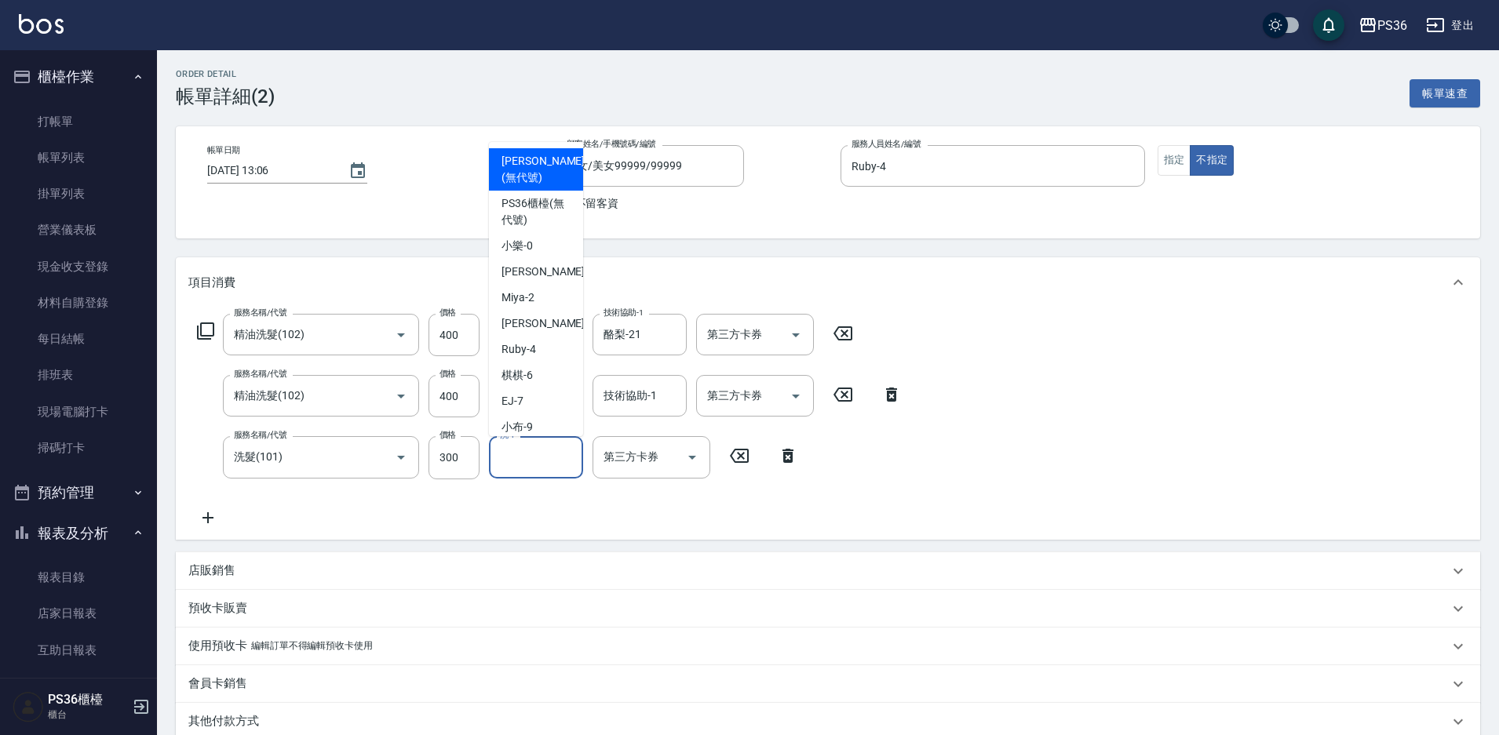
click at [560, 467] on input "洗-1" at bounding box center [536, 456] width 80 height 27
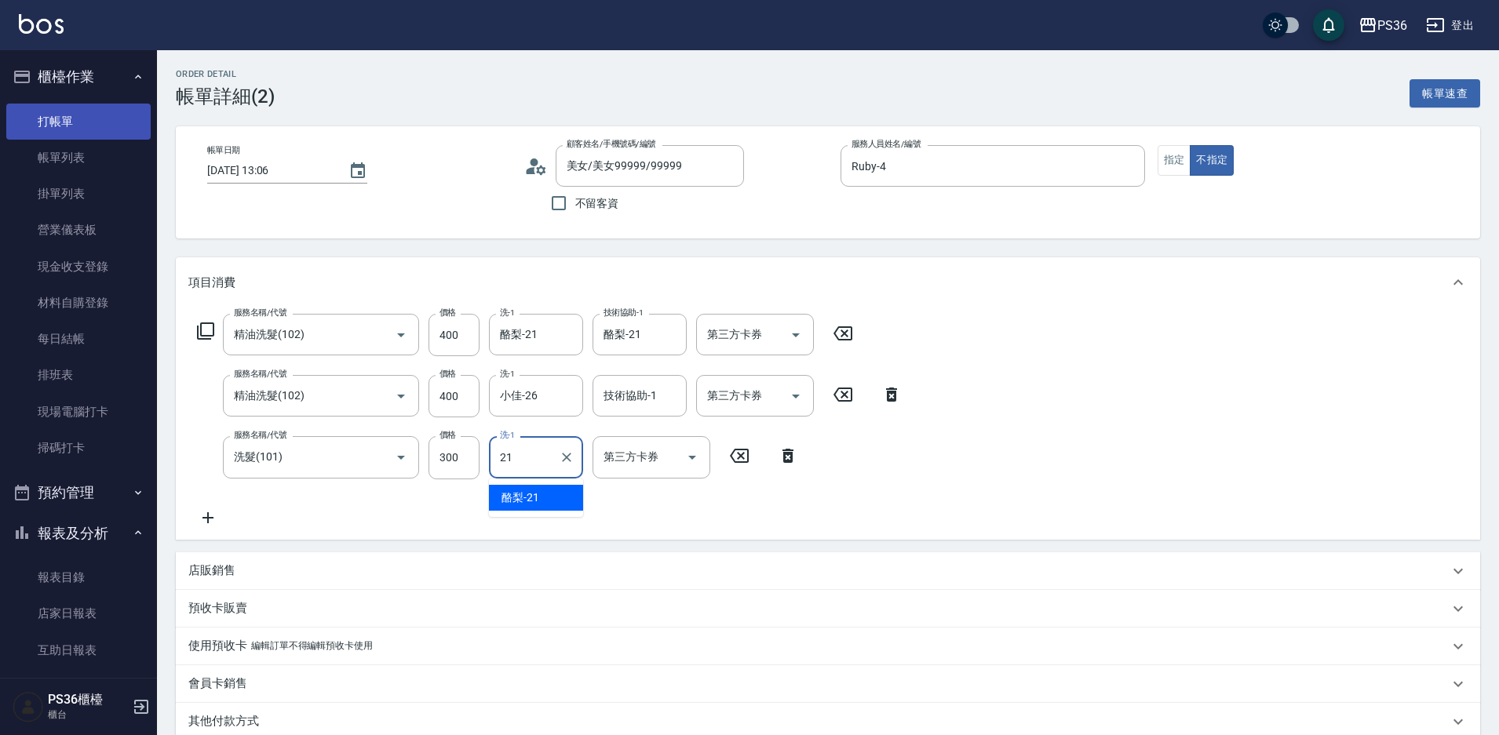
type input "21"
click at [106, 120] on link "打帳單" at bounding box center [78, 122] width 144 height 36
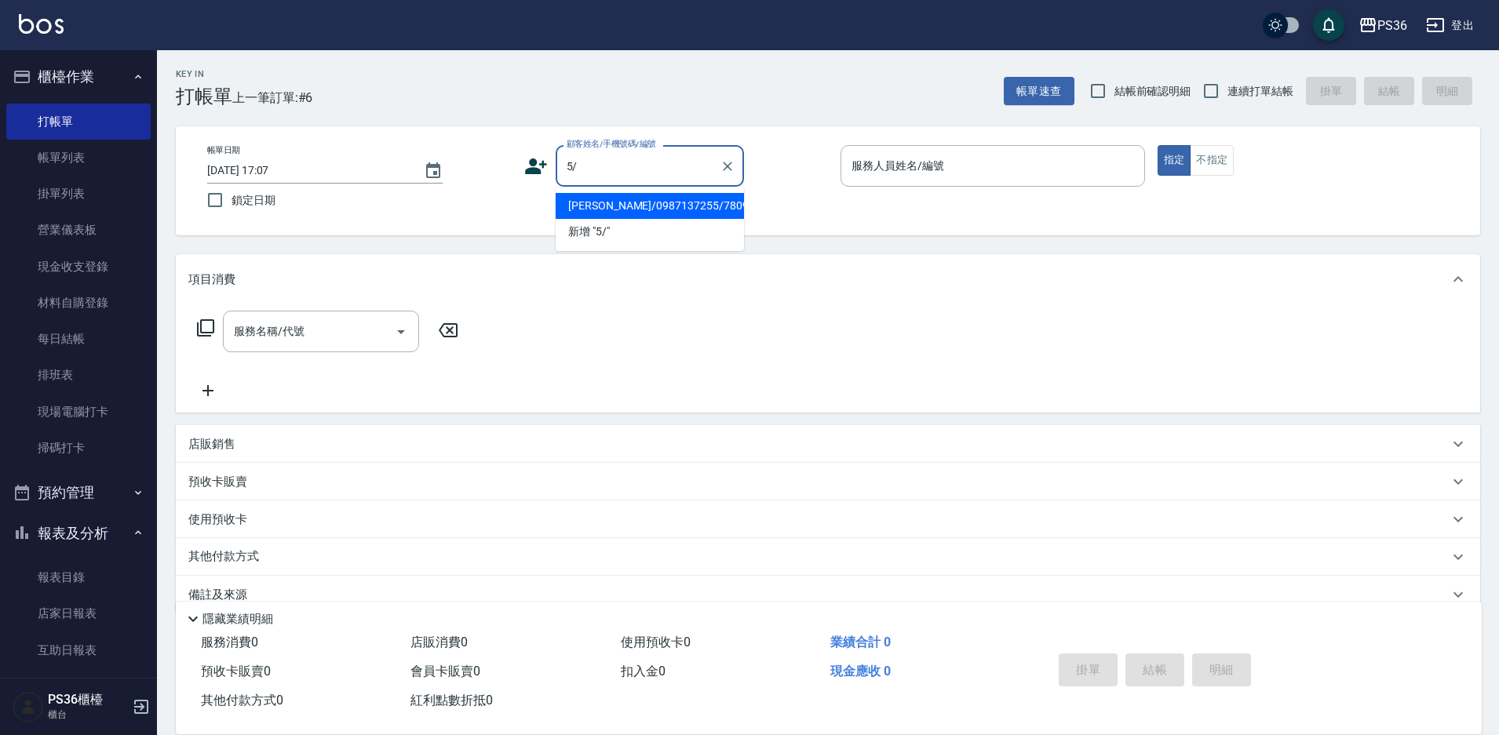
type input "5"
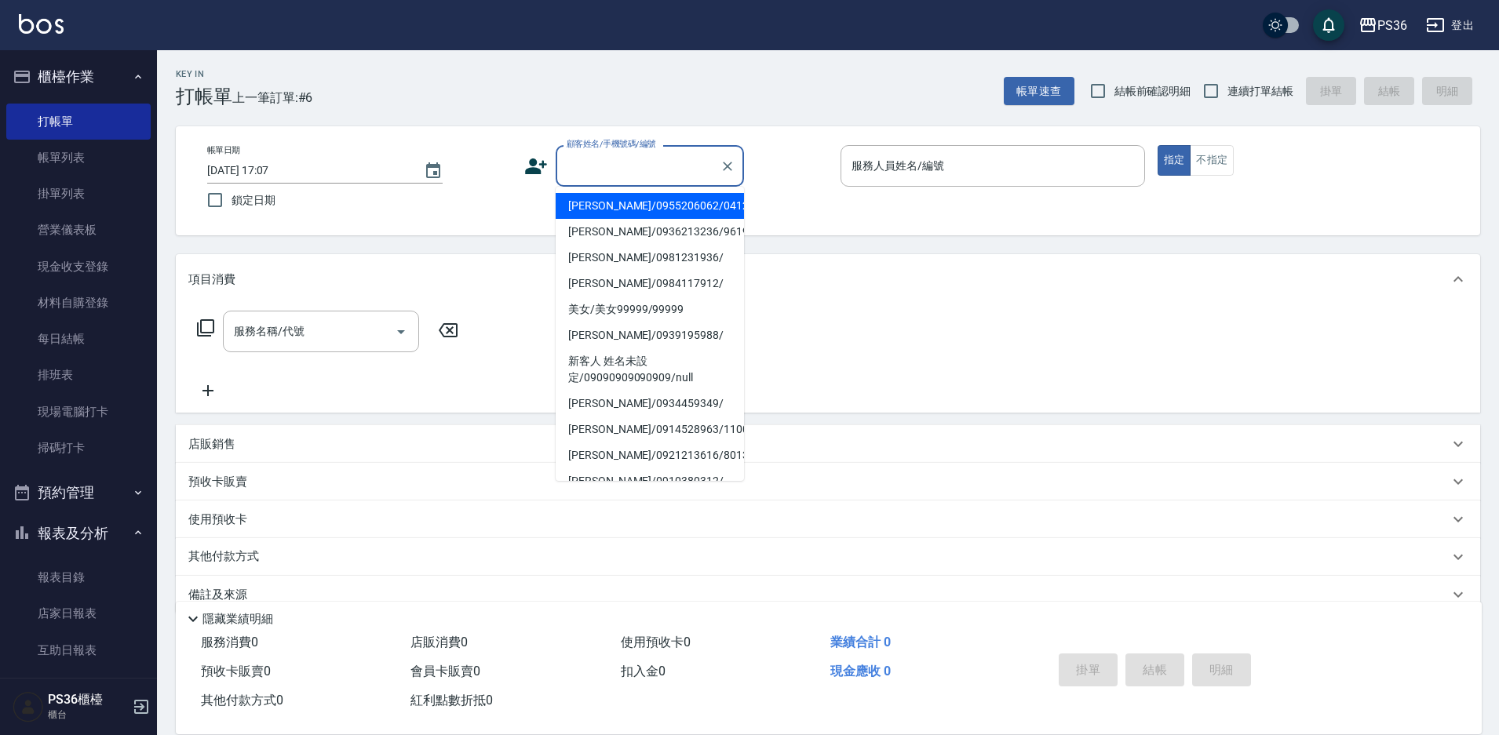
type input "d"
type input "ㄎ"
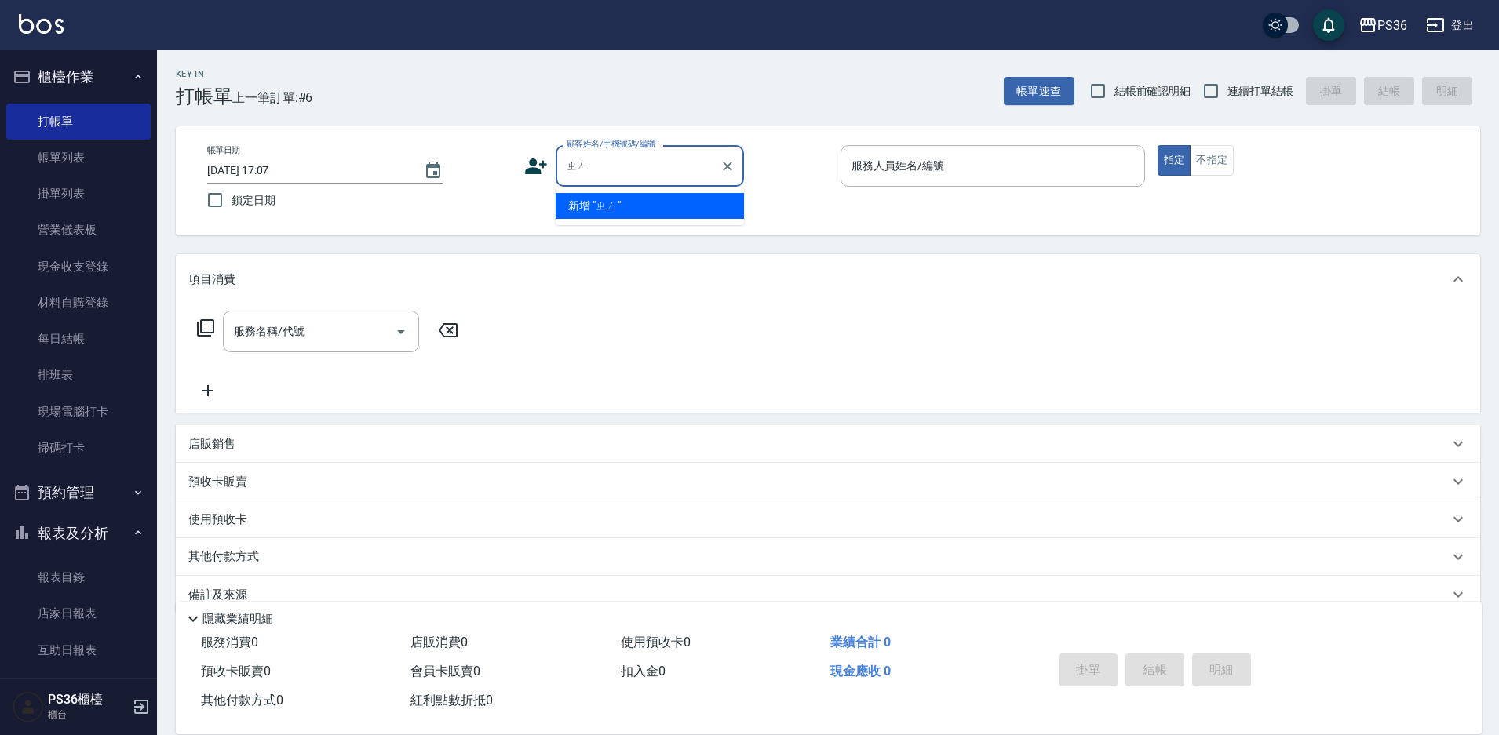
type input "ㄓ"
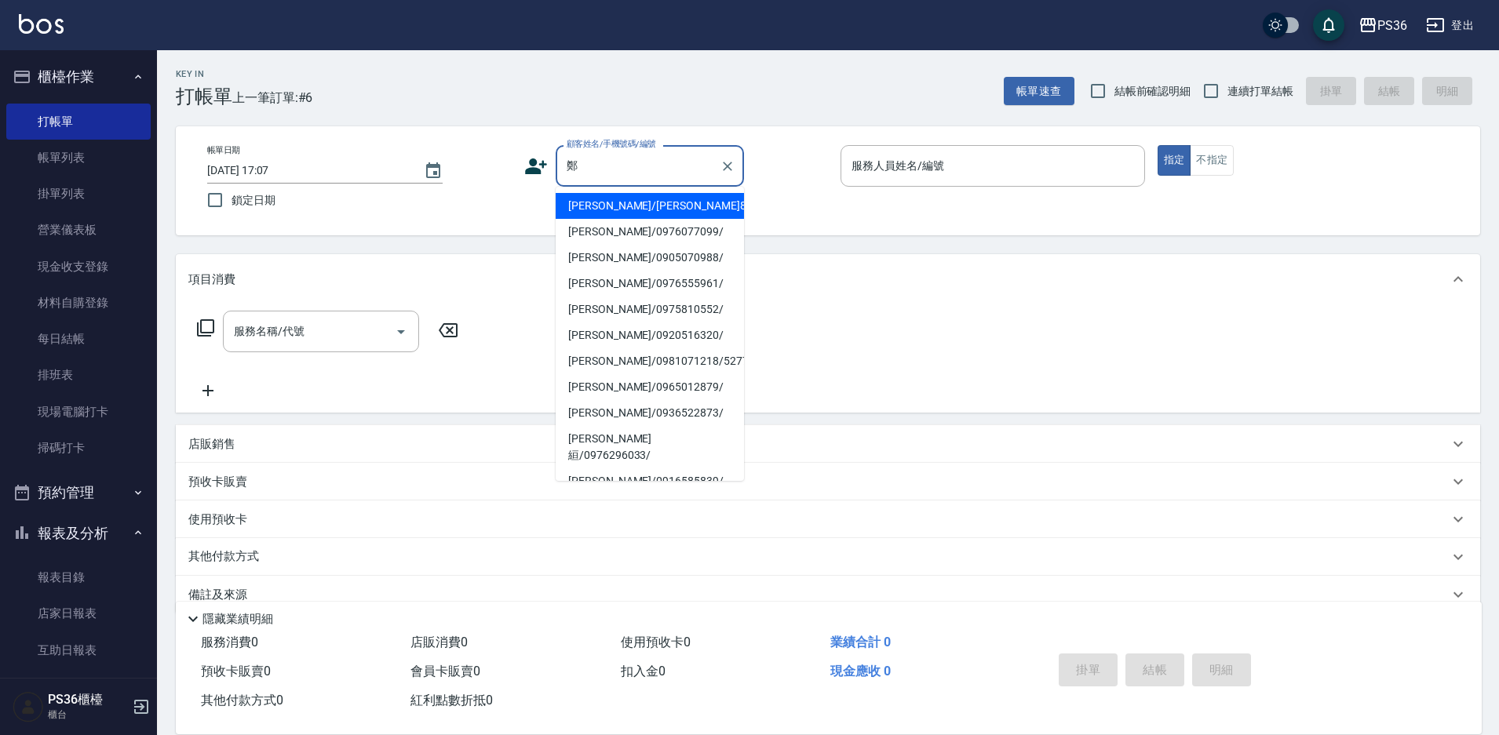
click at [668, 206] on li "[PERSON_NAME]/[PERSON_NAME]8495/8495" at bounding box center [650, 206] width 188 height 26
type input "[PERSON_NAME]/[PERSON_NAME]8495/8495"
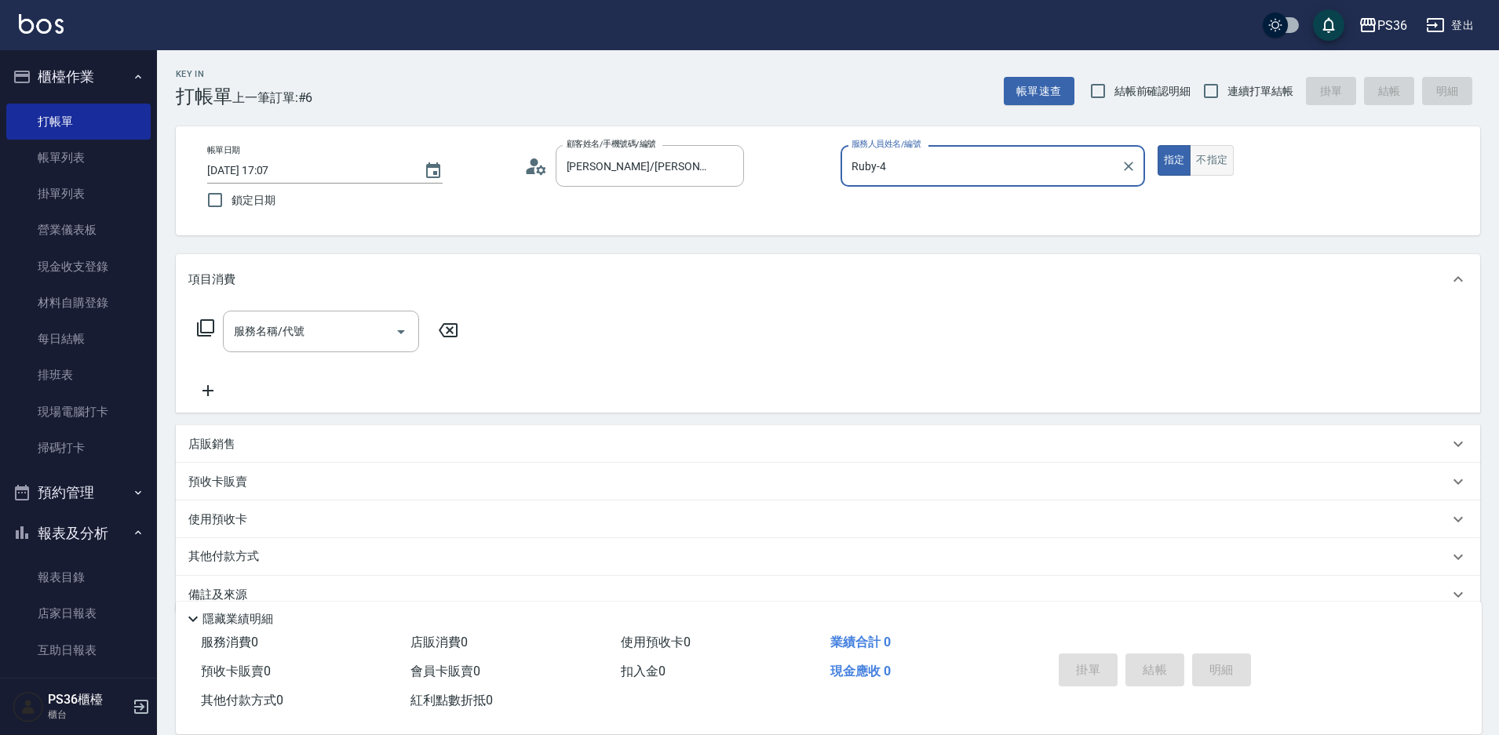
type input "Ruby-4"
click at [117, 151] on link "帳單列表" at bounding box center [78, 158] width 144 height 36
click at [84, 124] on link "打帳單" at bounding box center [78, 122] width 144 height 36
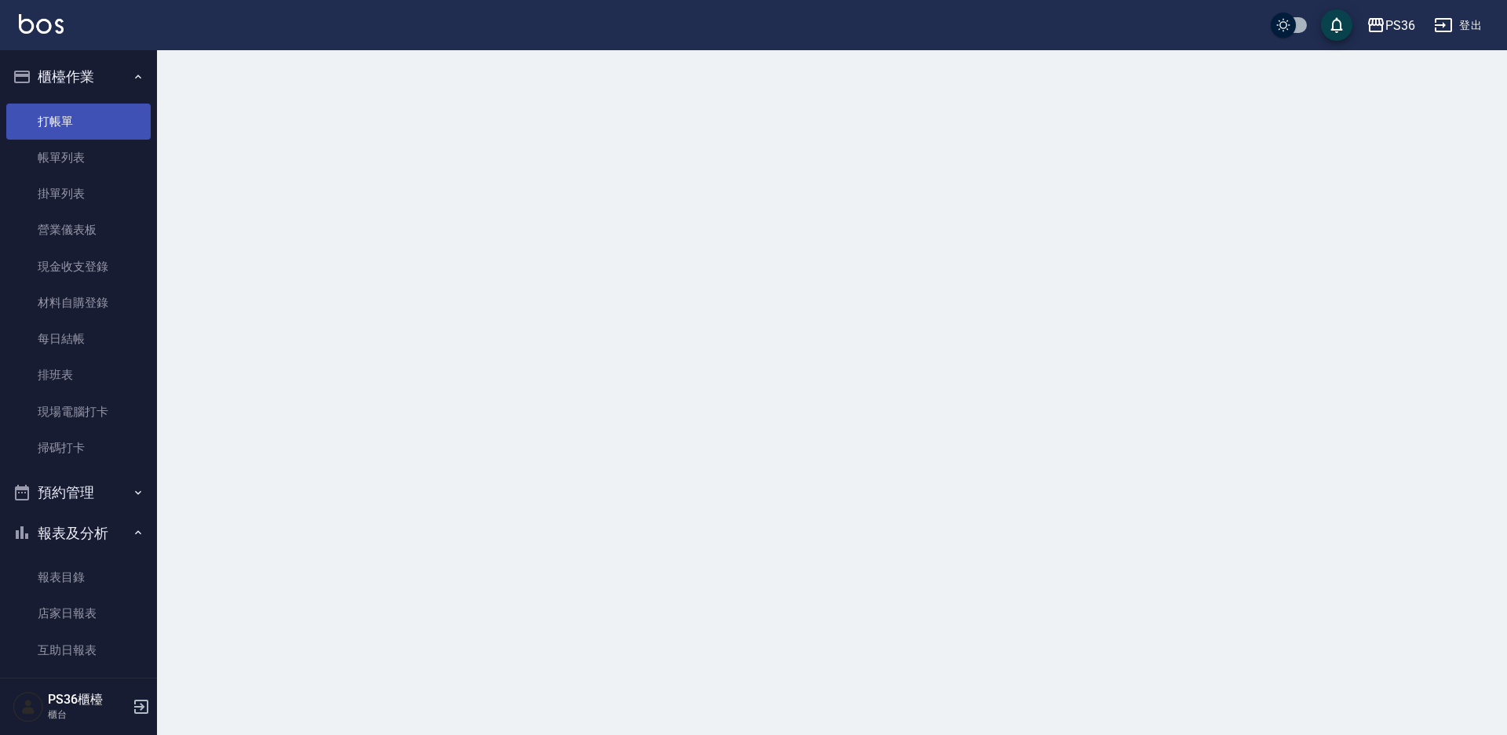
click at [56, 120] on link "打帳單" at bounding box center [78, 122] width 144 height 36
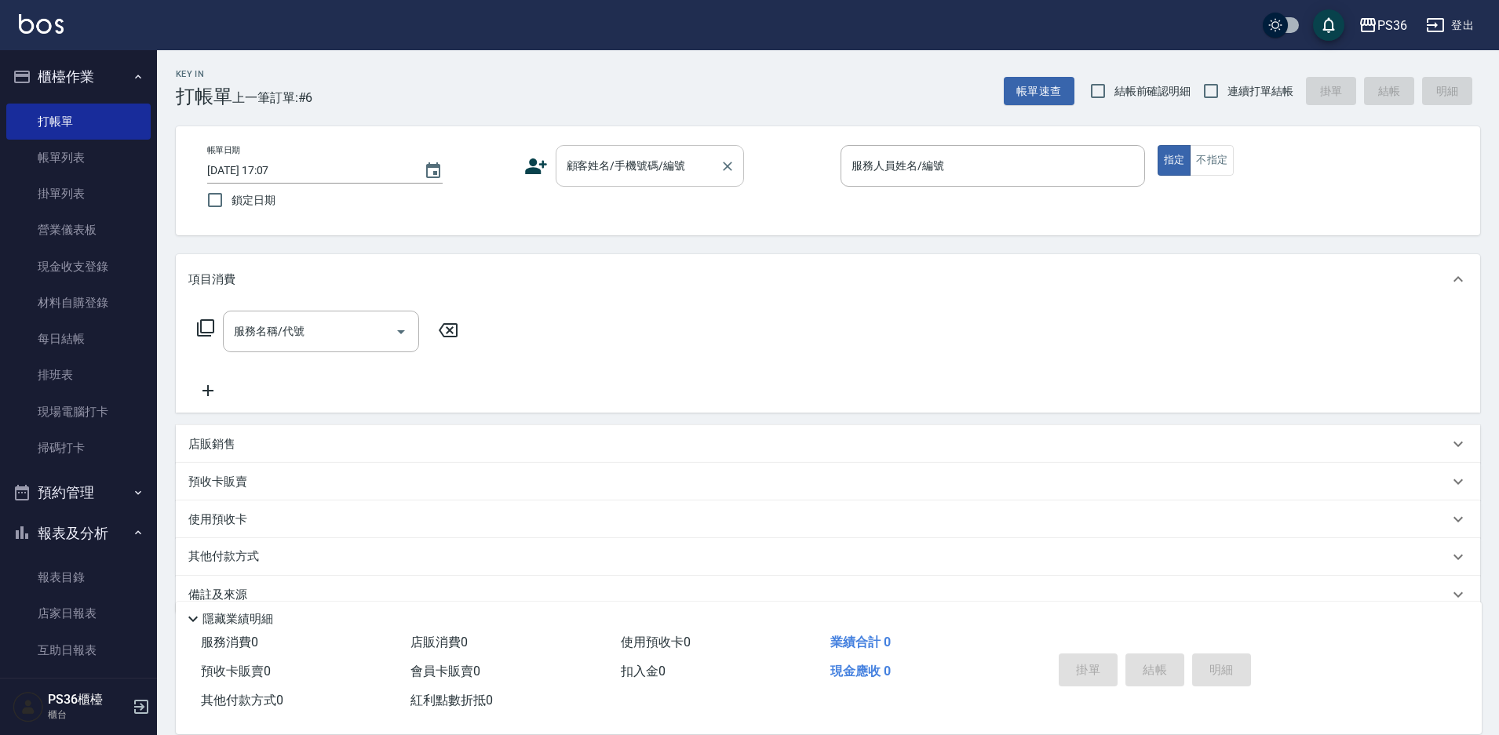
click at [618, 161] on input "顧客姓名/手機號碼/編號" at bounding box center [638, 165] width 151 height 27
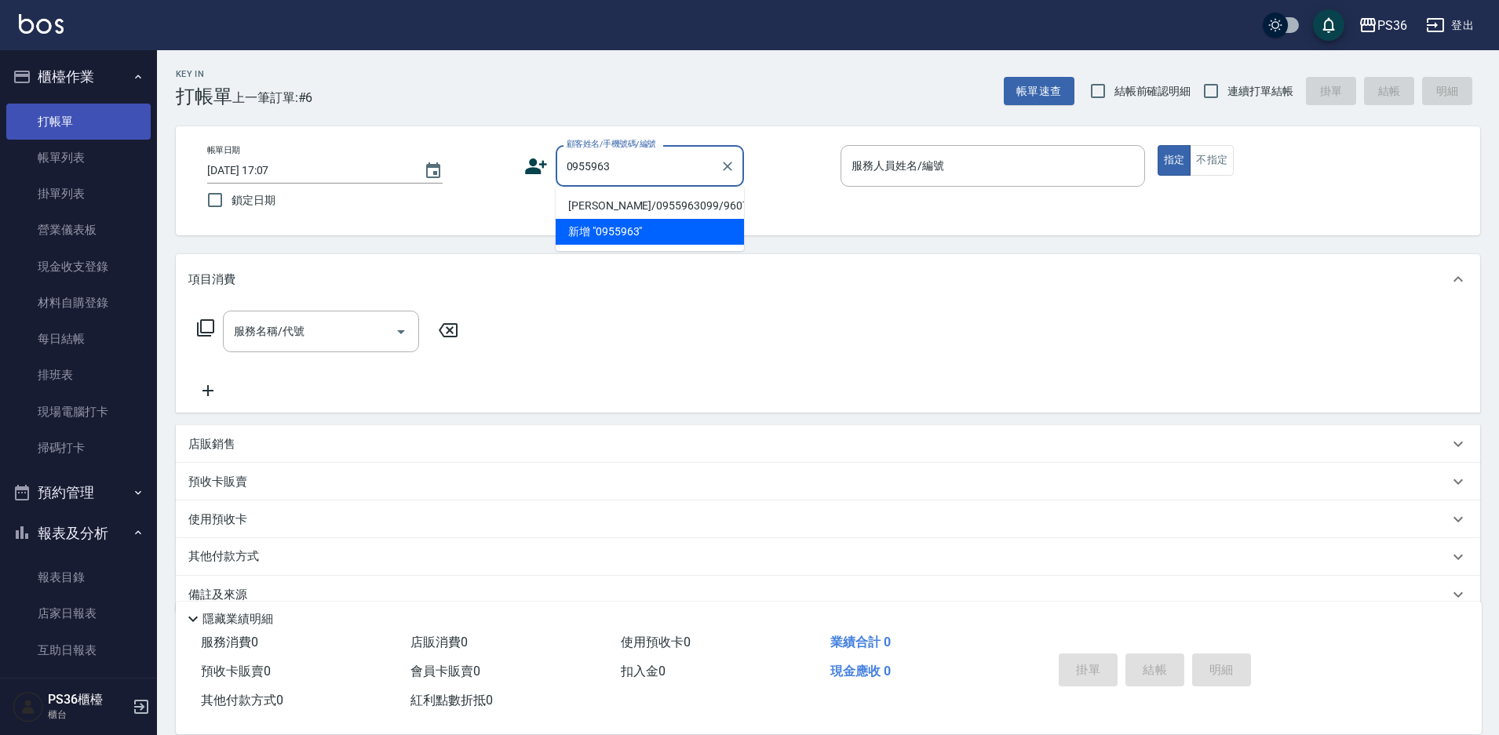
type input "0955963"
click at [112, 114] on link "打帳單" at bounding box center [78, 122] width 144 height 36
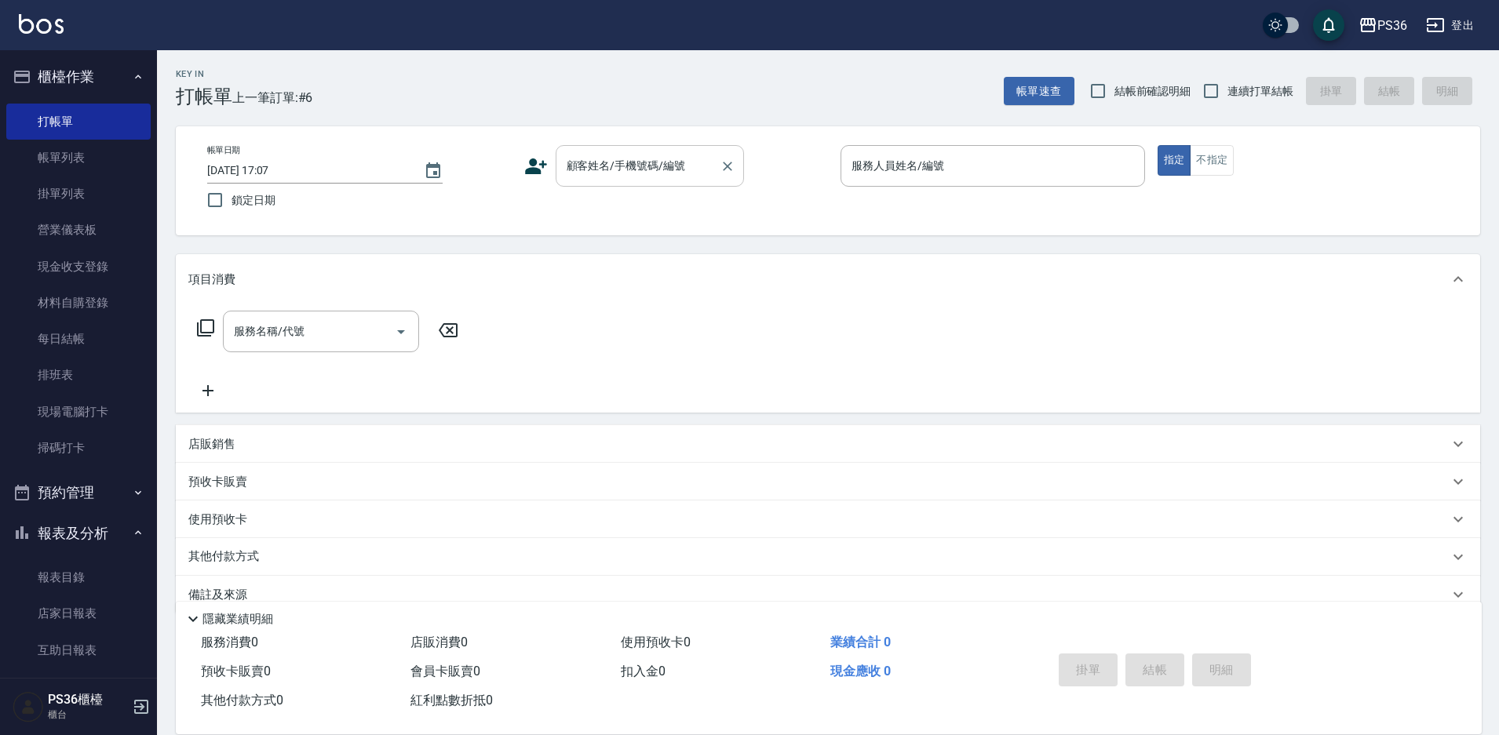
click at [628, 181] on div "顧客姓名/手機號碼/編號" at bounding box center [650, 166] width 188 height 42
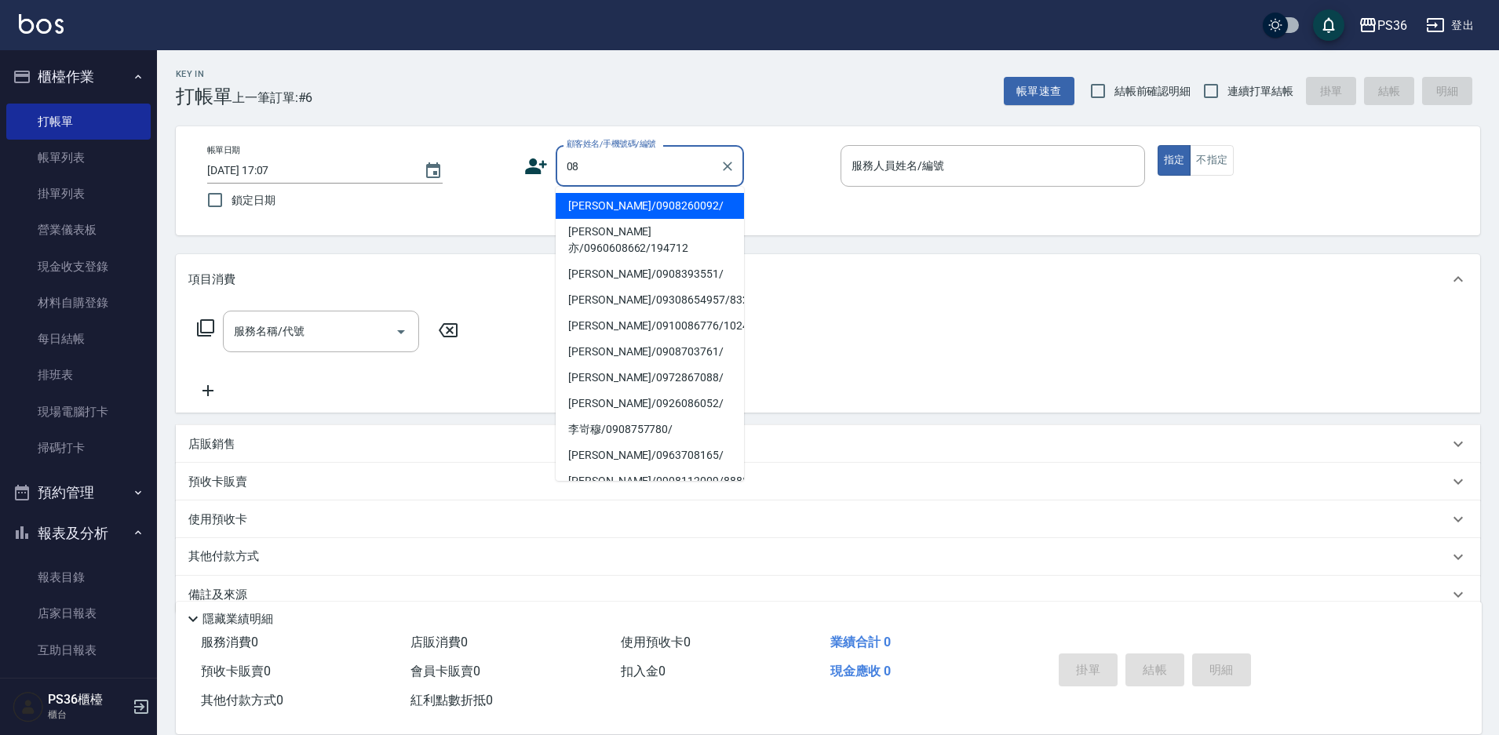
type input "0"
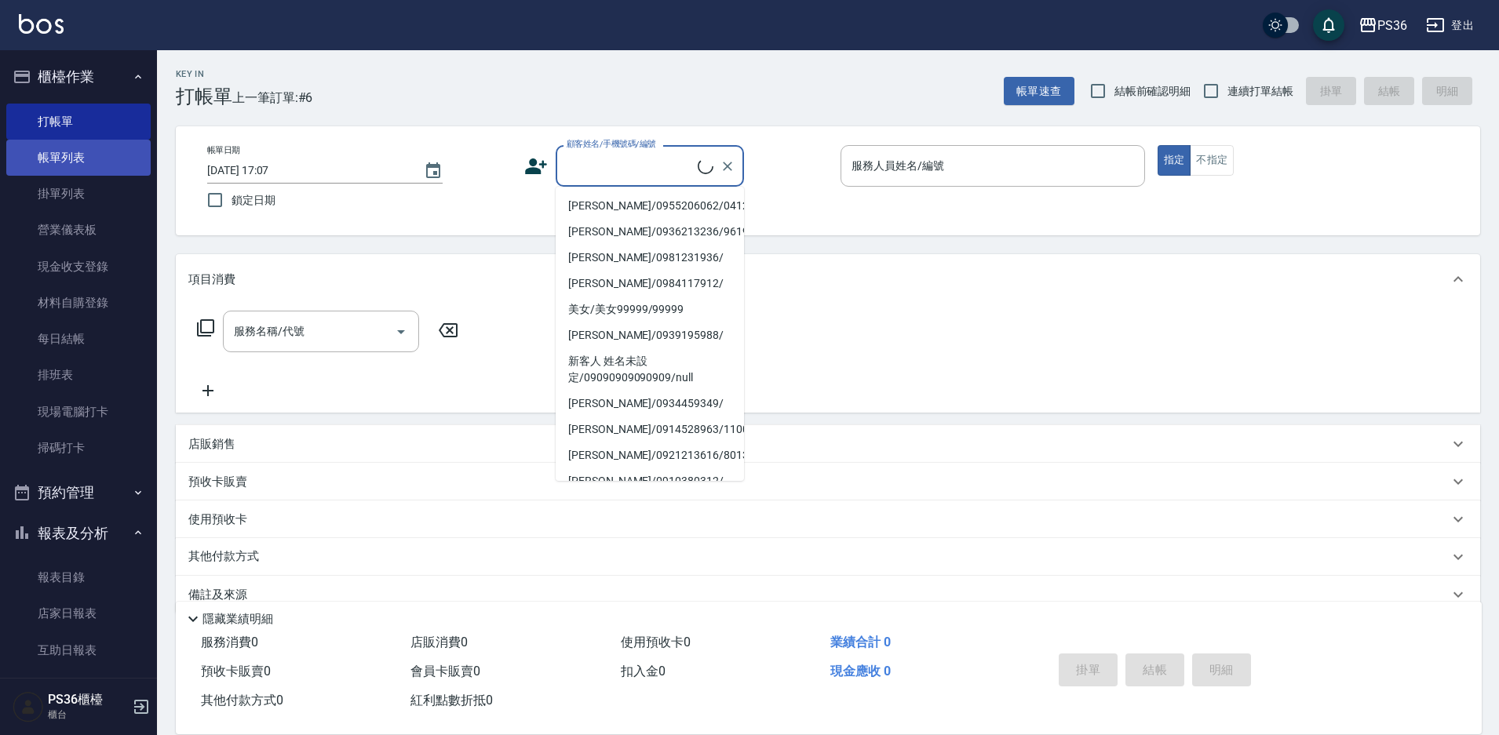
click at [104, 161] on link "帳單列表" at bounding box center [78, 158] width 144 height 36
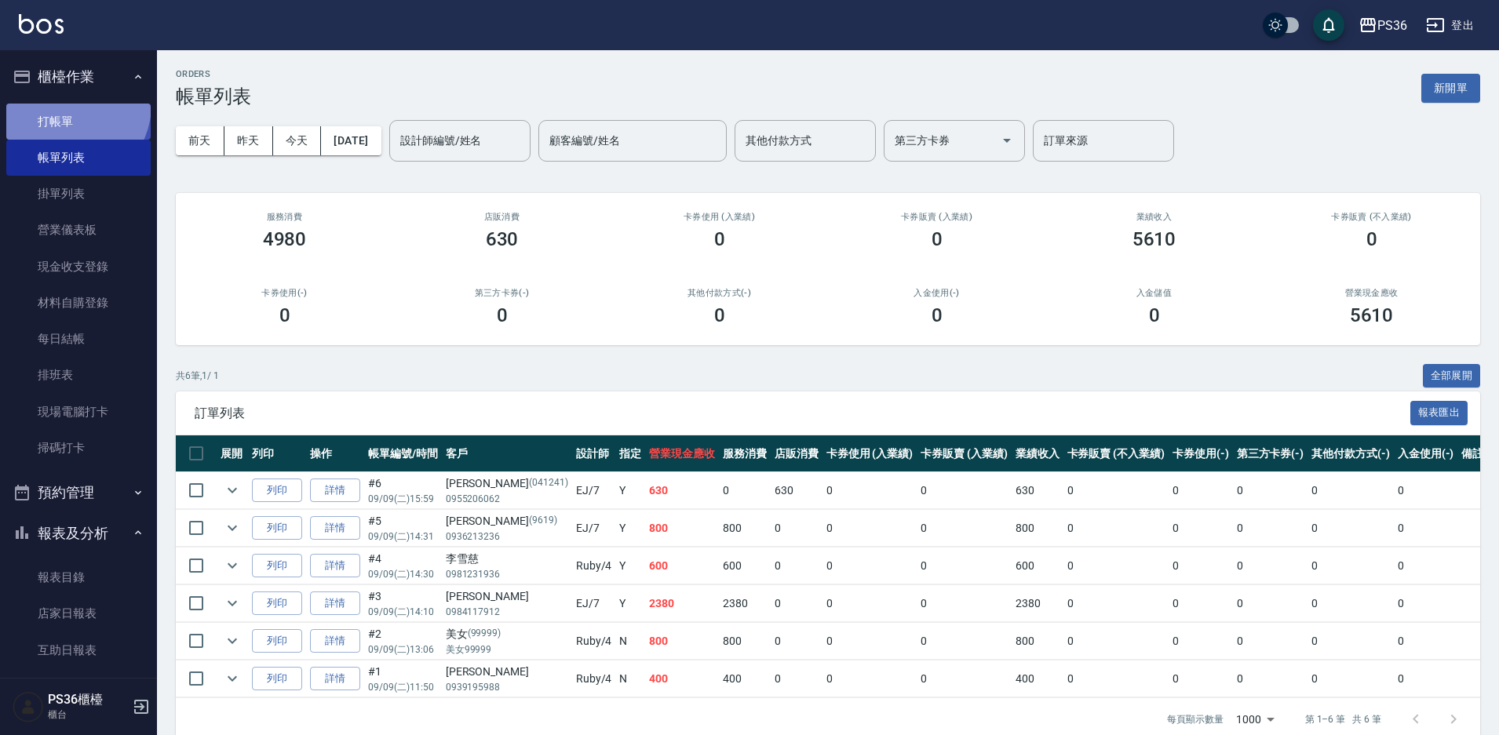
click at [67, 104] on link "打帳單" at bounding box center [78, 122] width 144 height 36
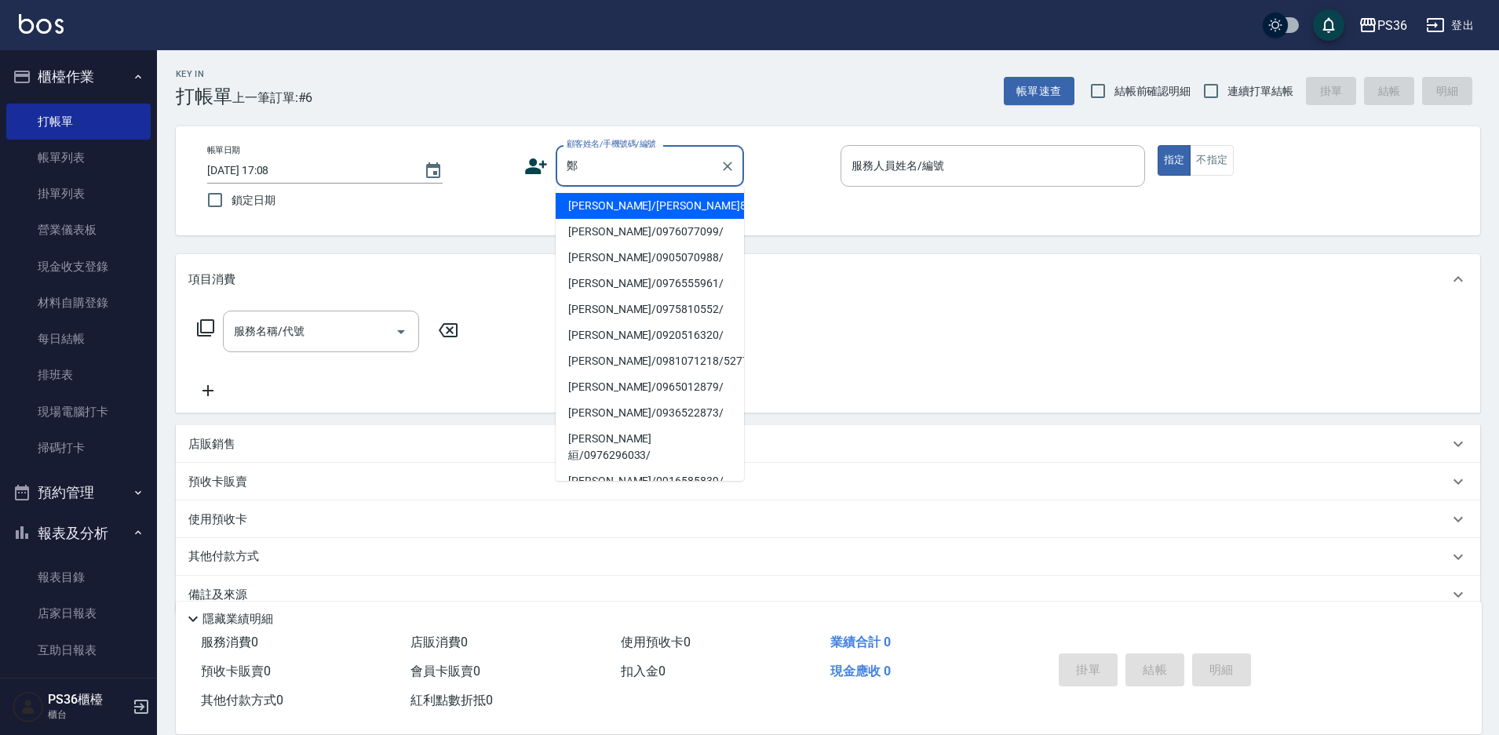
click at [631, 209] on li "[PERSON_NAME]/[PERSON_NAME]8495/8495" at bounding box center [650, 206] width 188 height 26
type input "[PERSON_NAME]/[PERSON_NAME]8495/8495"
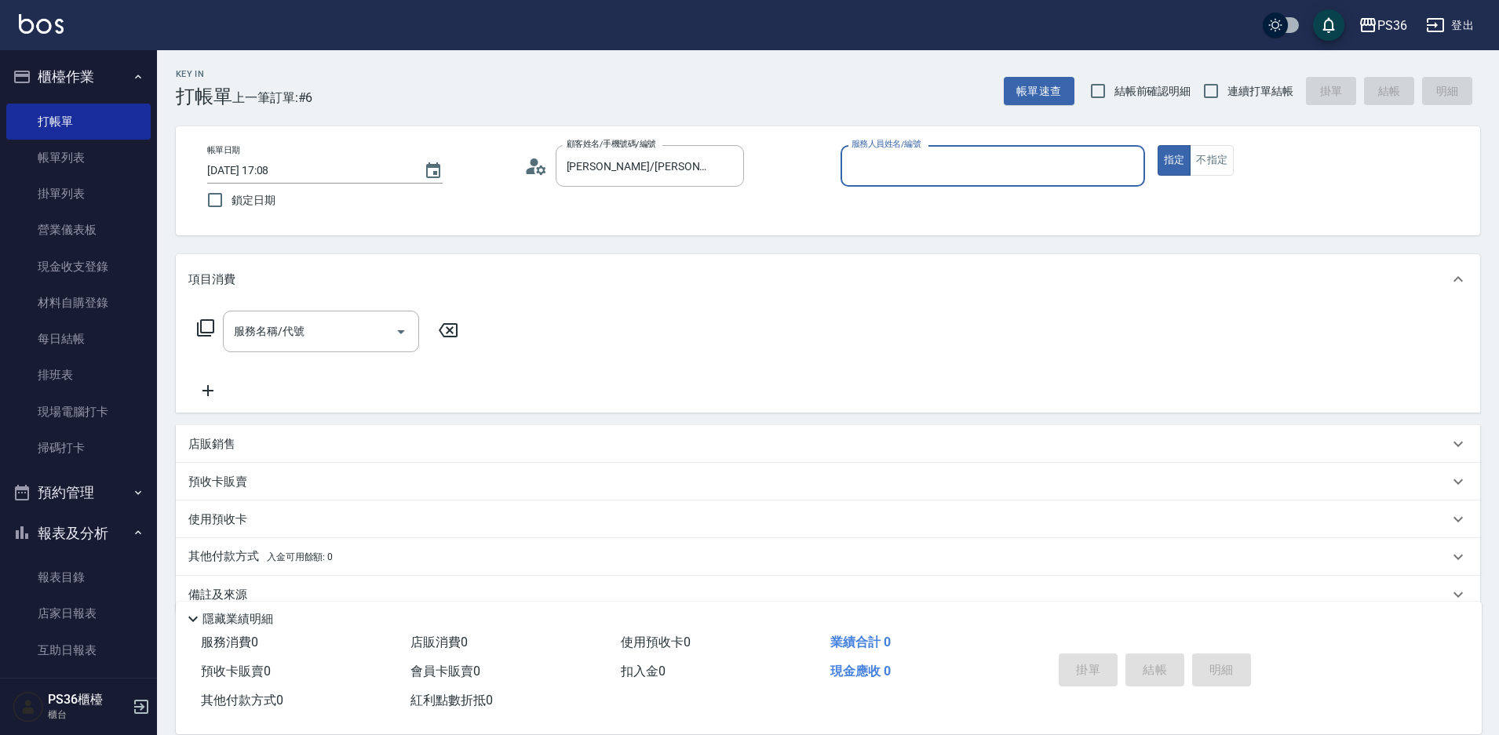
type input "Ruby-4"
click at [276, 348] on div "服務名稱/代號" at bounding box center [321, 332] width 196 height 42
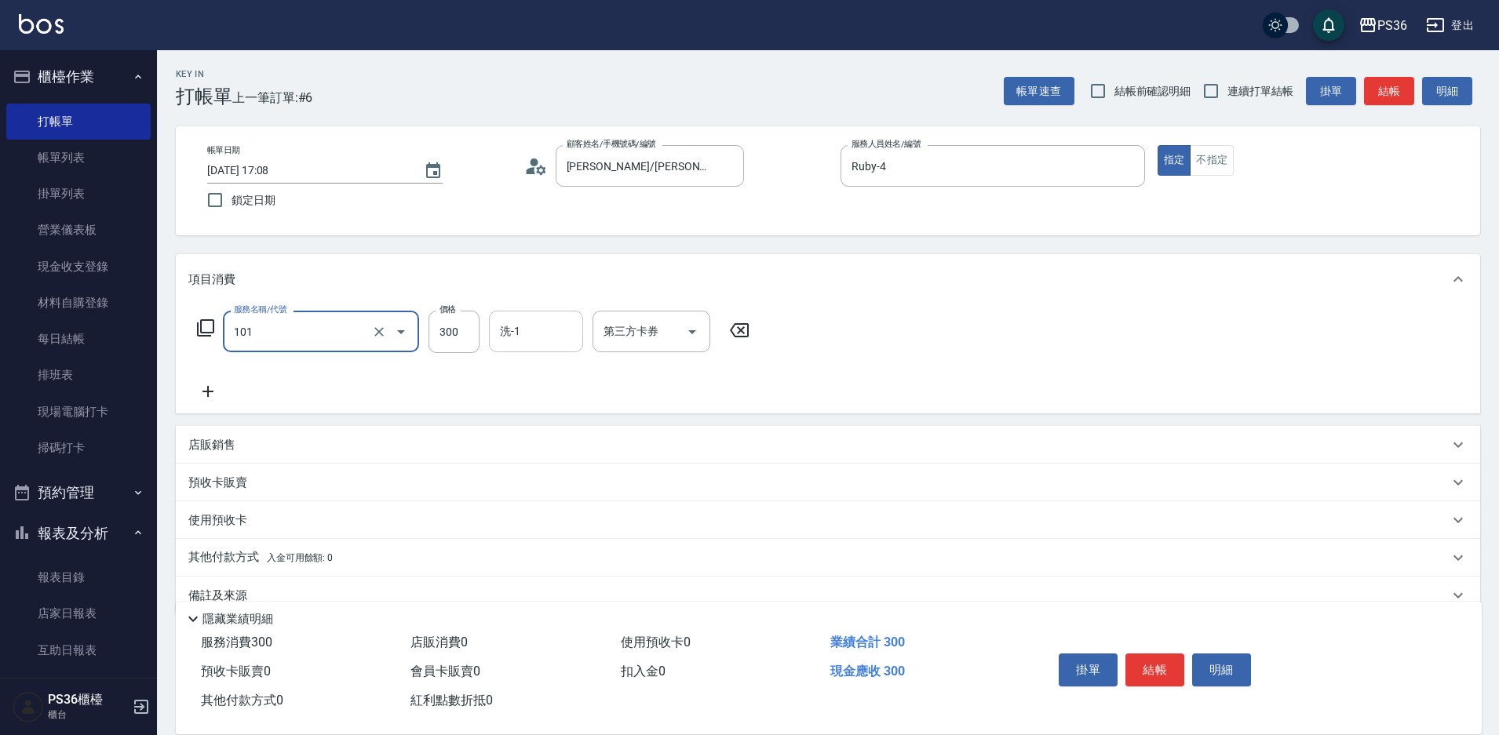
type input "洗髮(101)"
type input "酪梨-21"
click at [1162, 674] on button "結帳" at bounding box center [1154, 670] width 59 height 33
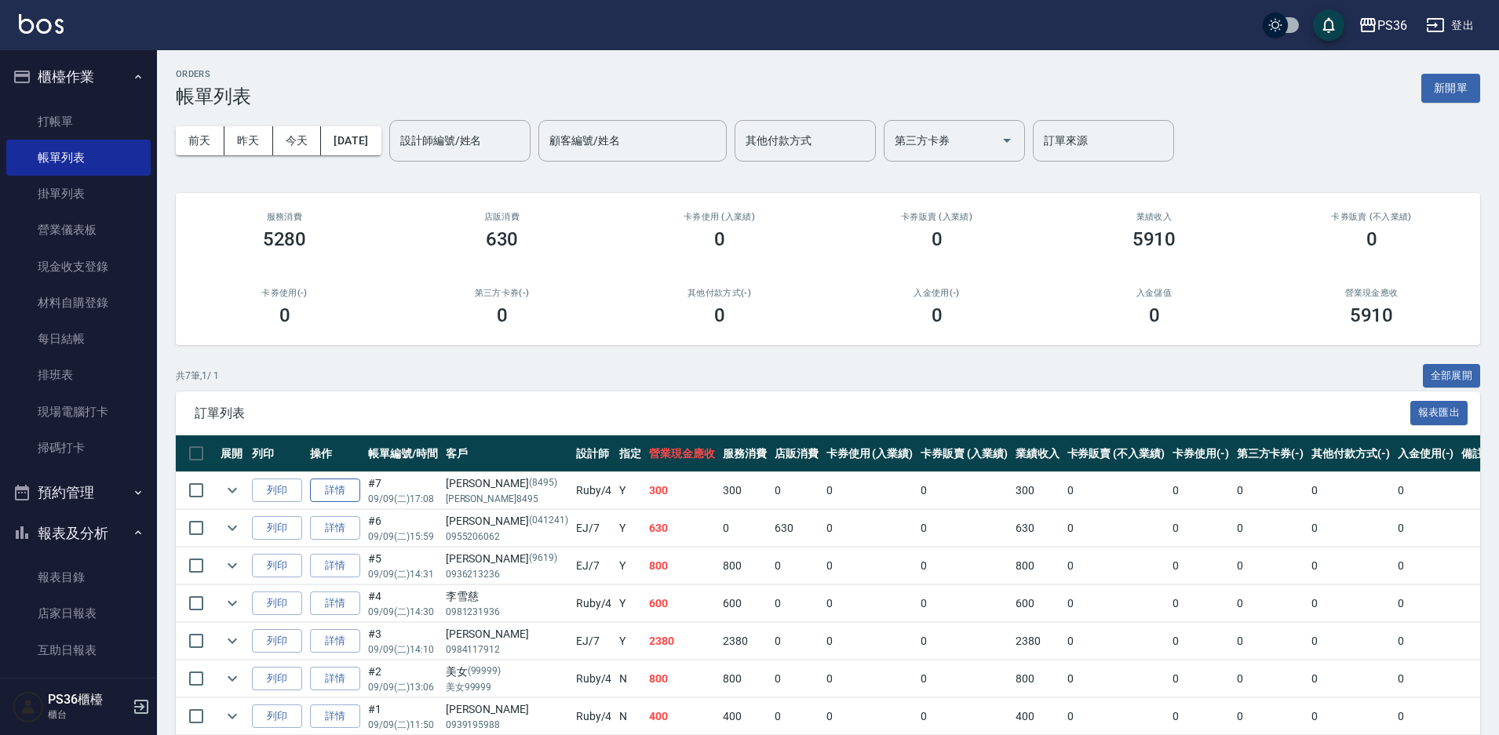
click at [335, 491] on link "詳情" at bounding box center [335, 491] width 50 height 24
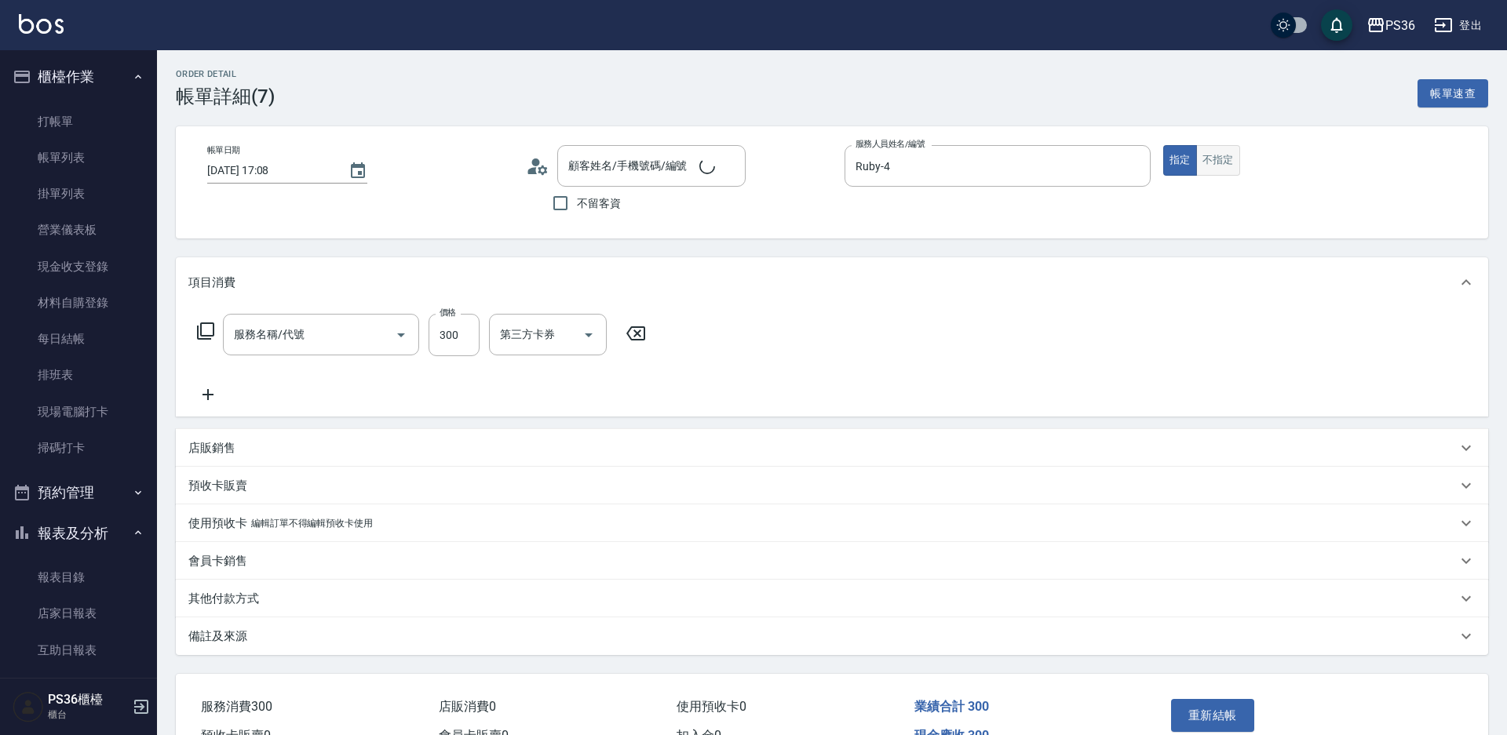
type input "Ruby-4"
click at [1220, 155] on button "不指定" at bounding box center [1212, 160] width 44 height 31
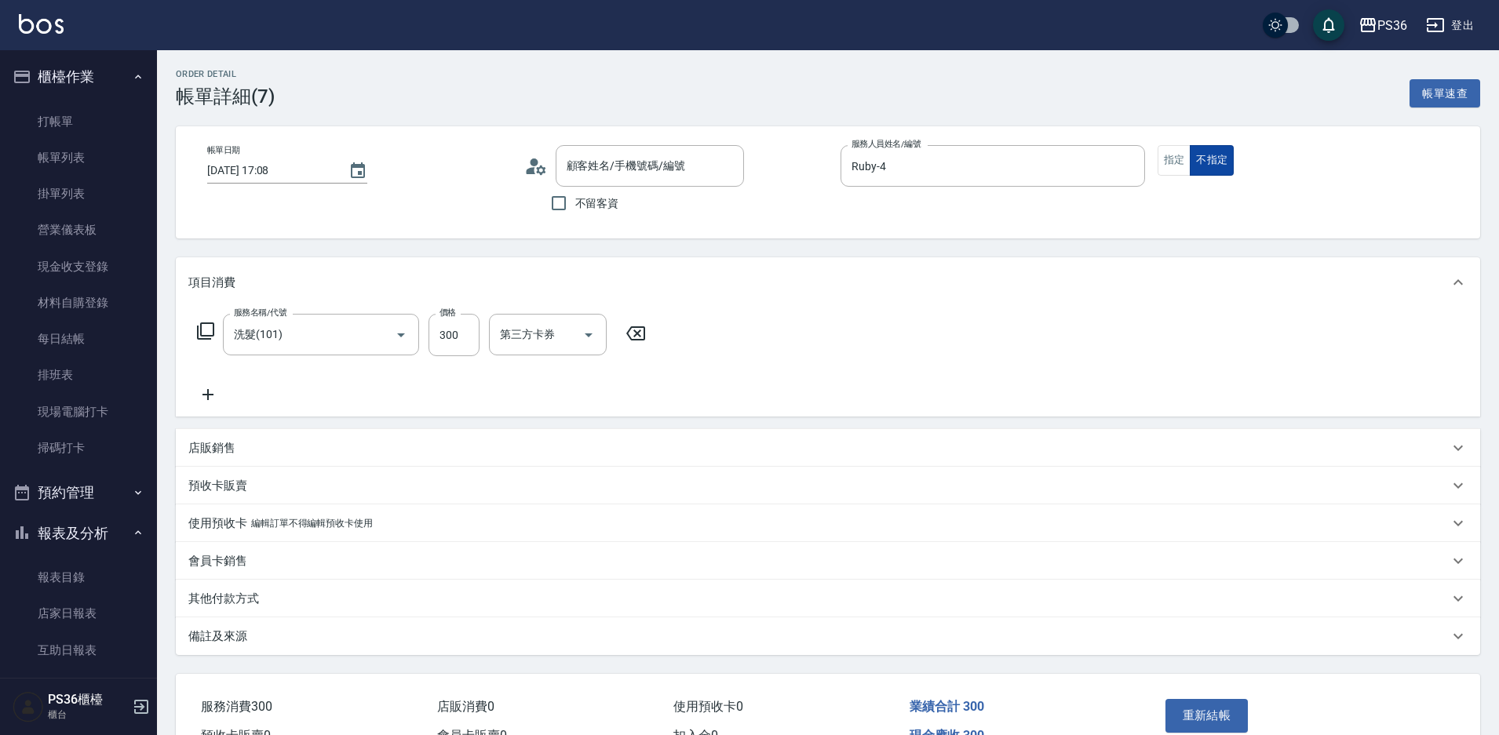
type input "洗髮(101)"
type input "[PERSON_NAME]/[PERSON_NAME]8495/8495"
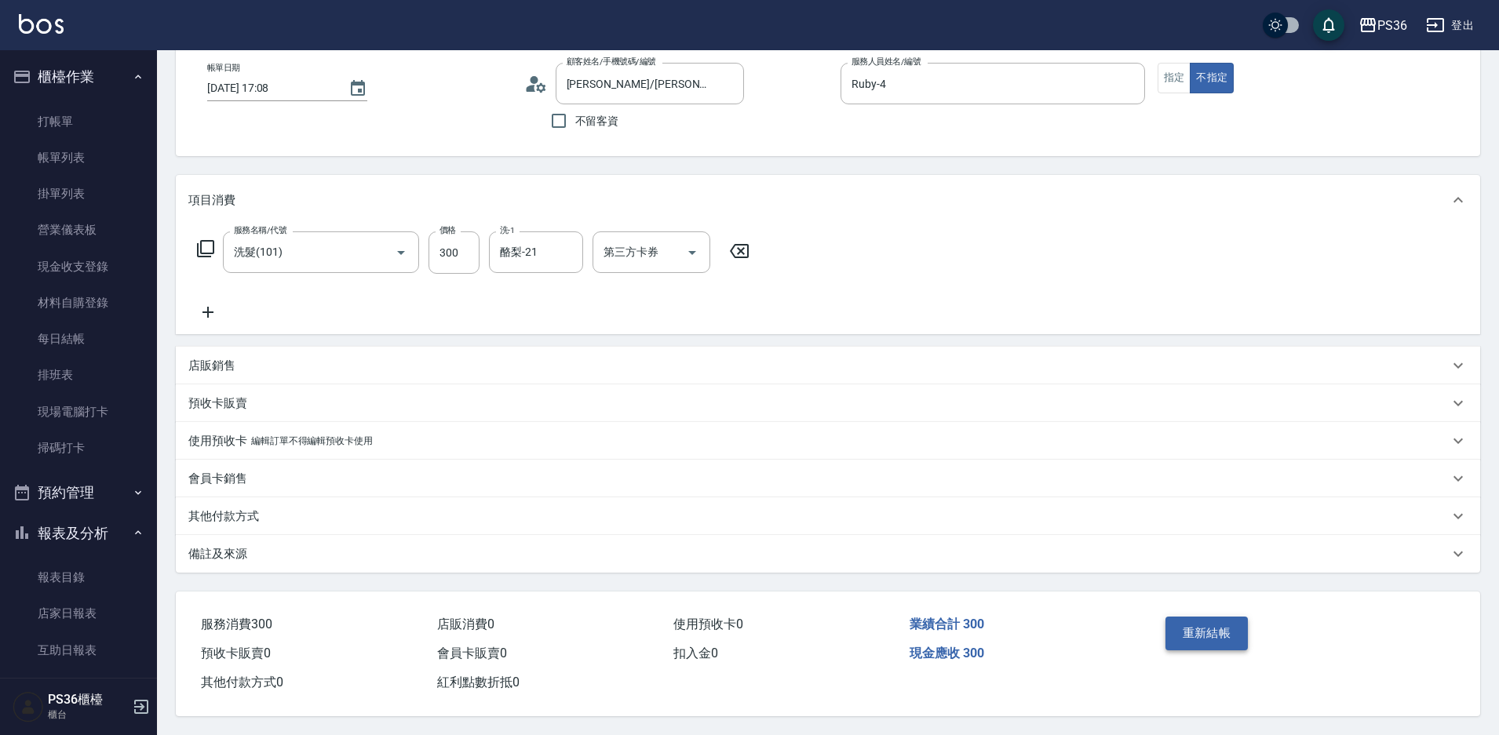
click at [1217, 642] on button "重新結帳" at bounding box center [1206, 633] width 83 height 33
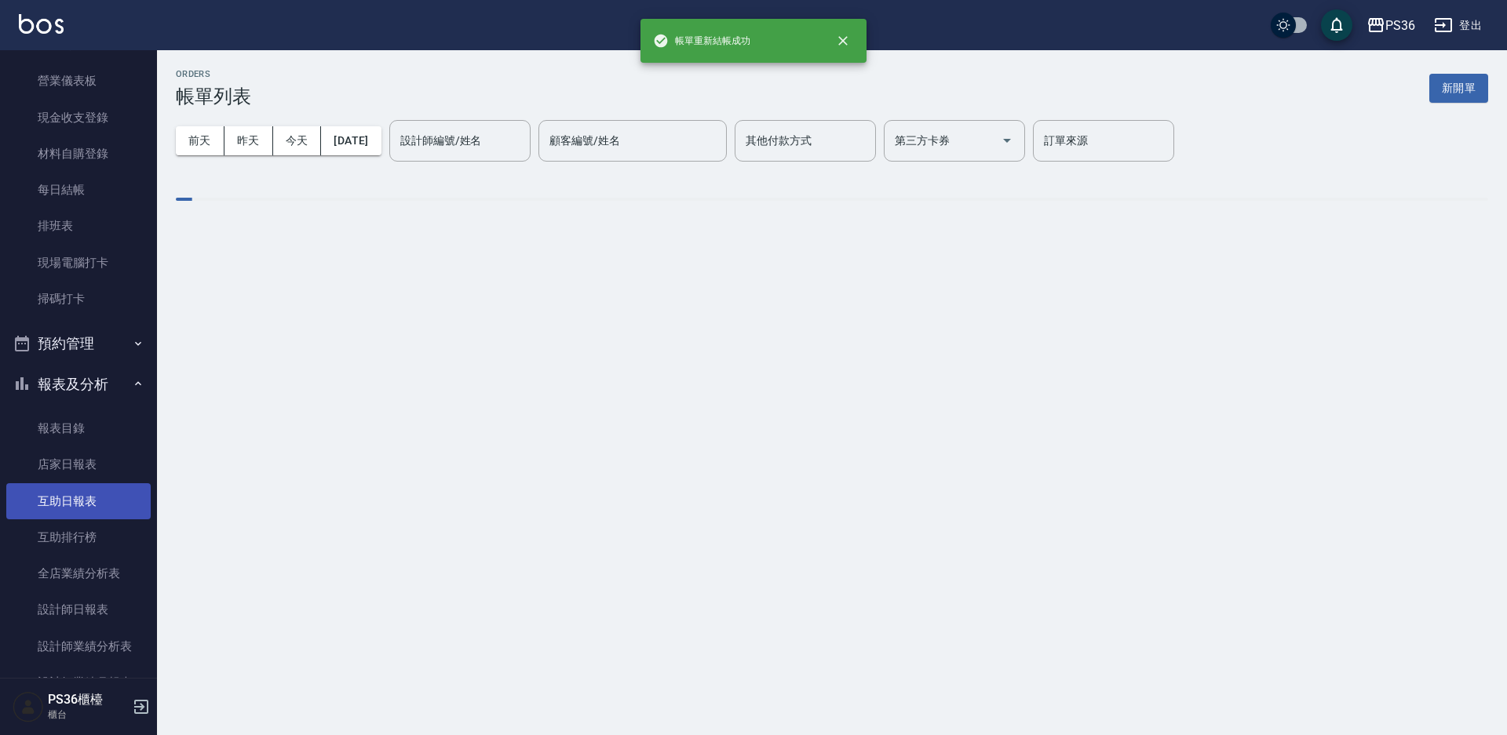
scroll to position [157, 0]
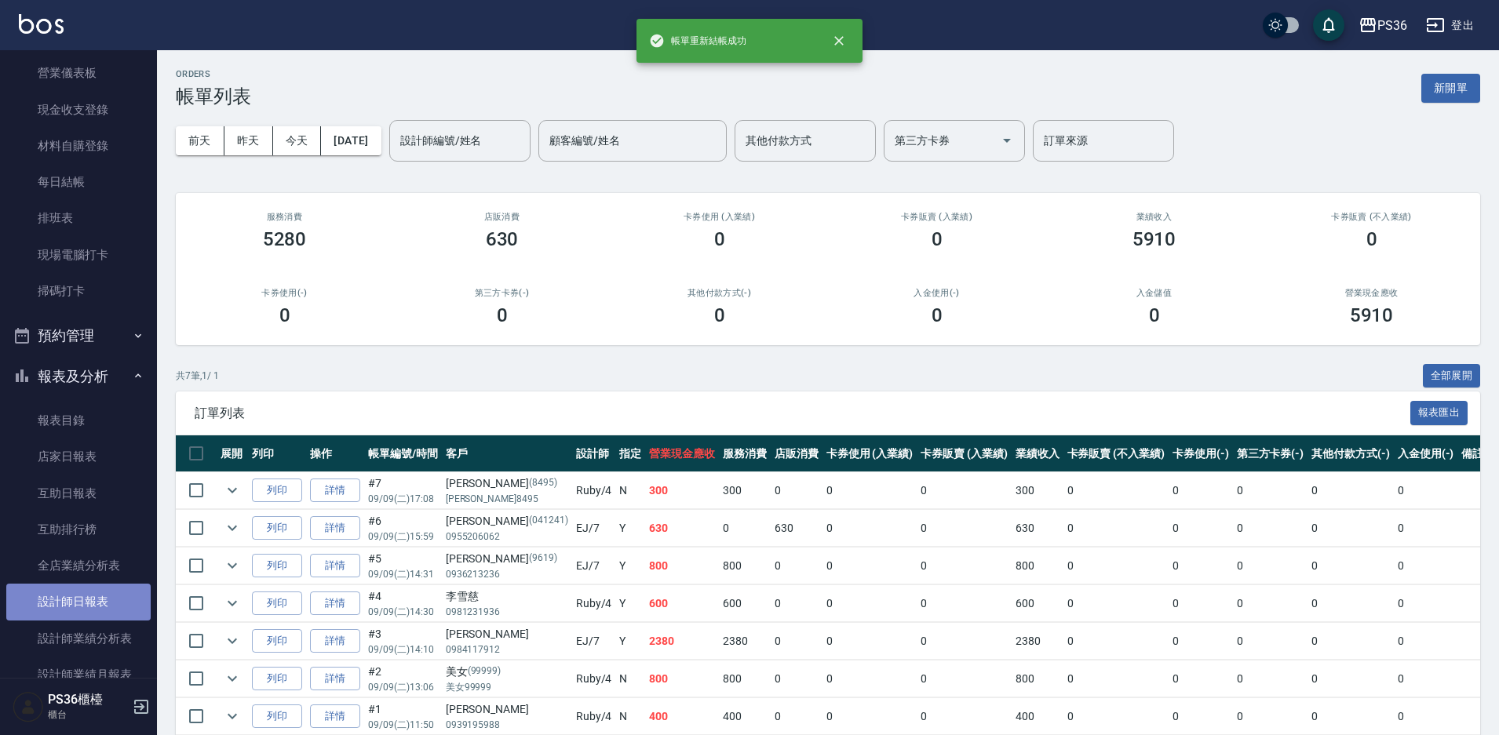
click at [98, 599] on link "設計師日報表" at bounding box center [78, 602] width 144 height 36
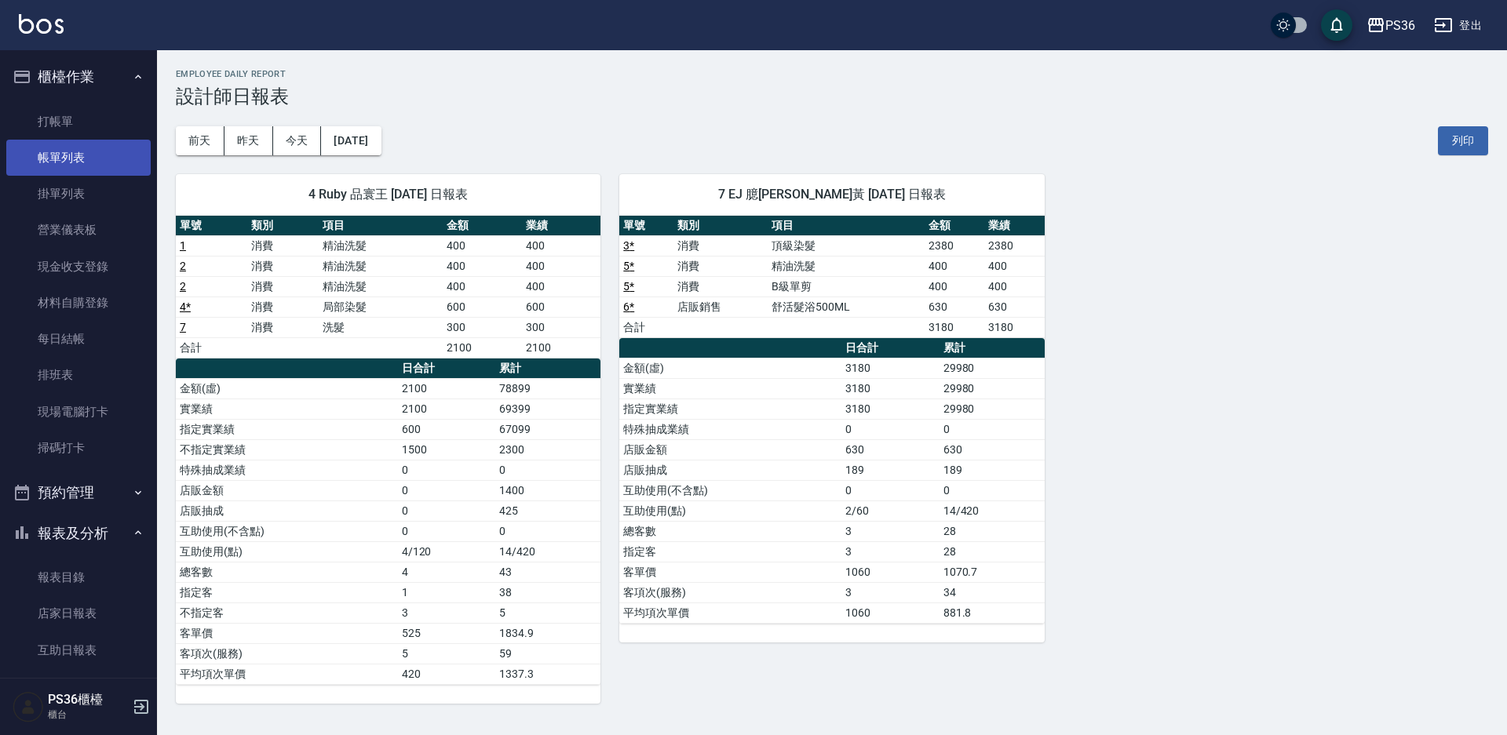
click at [71, 158] on link "帳單列表" at bounding box center [78, 158] width 144 height 36
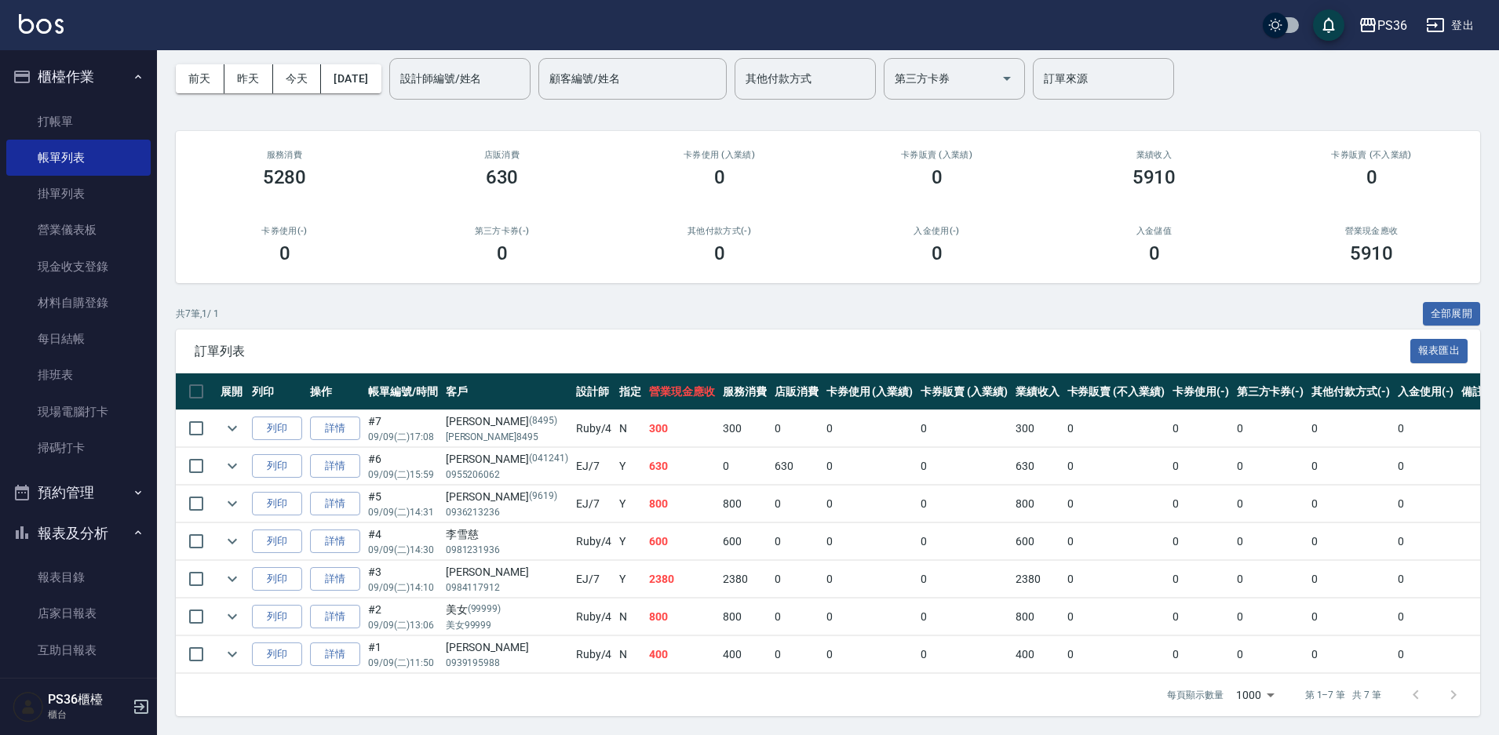
scroll to position [75, 0]
click at [225, 647] on icon "expand row" at bounding box center [232, 654] width 19 height 19
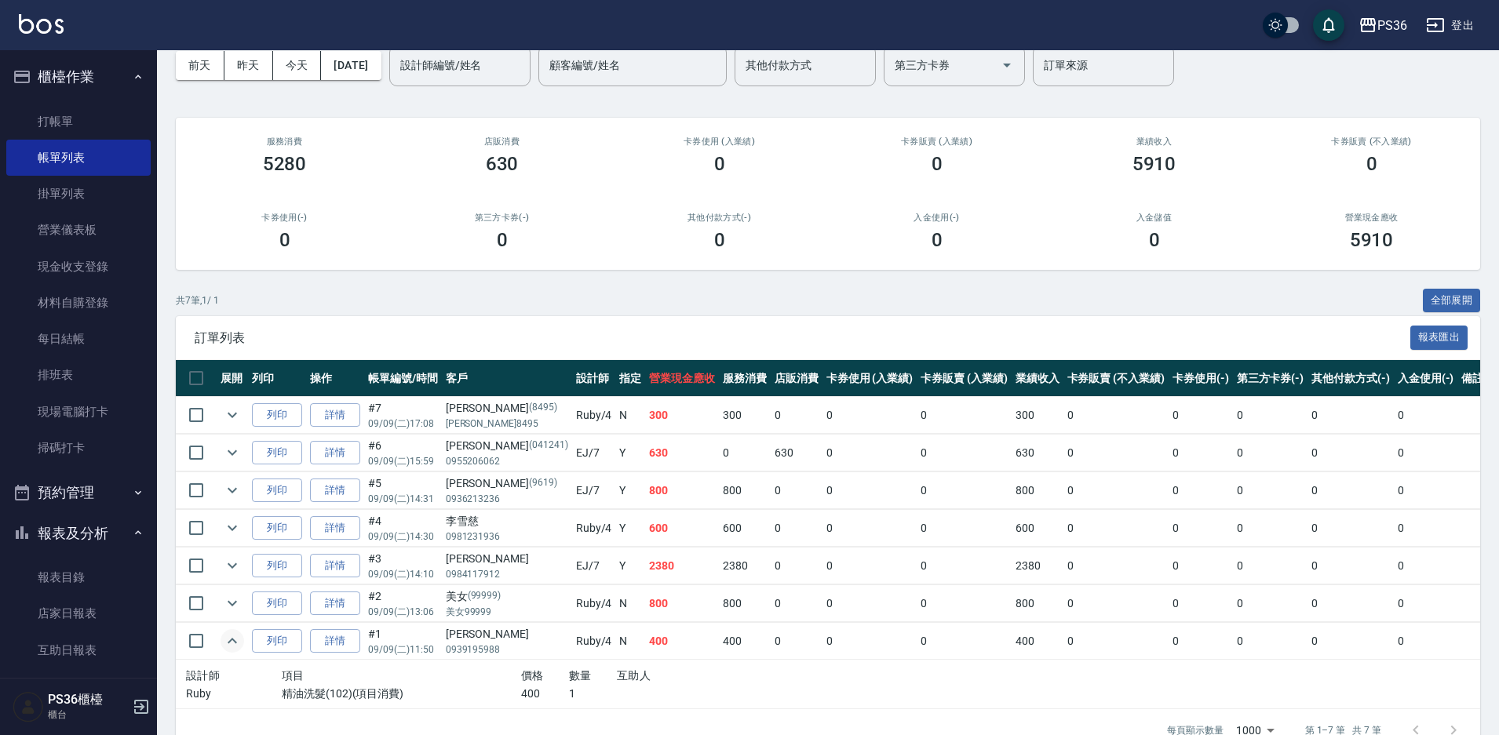
click at [225, 647] on icon "expand row" at bounding box center [232, 641] width 19 height 19
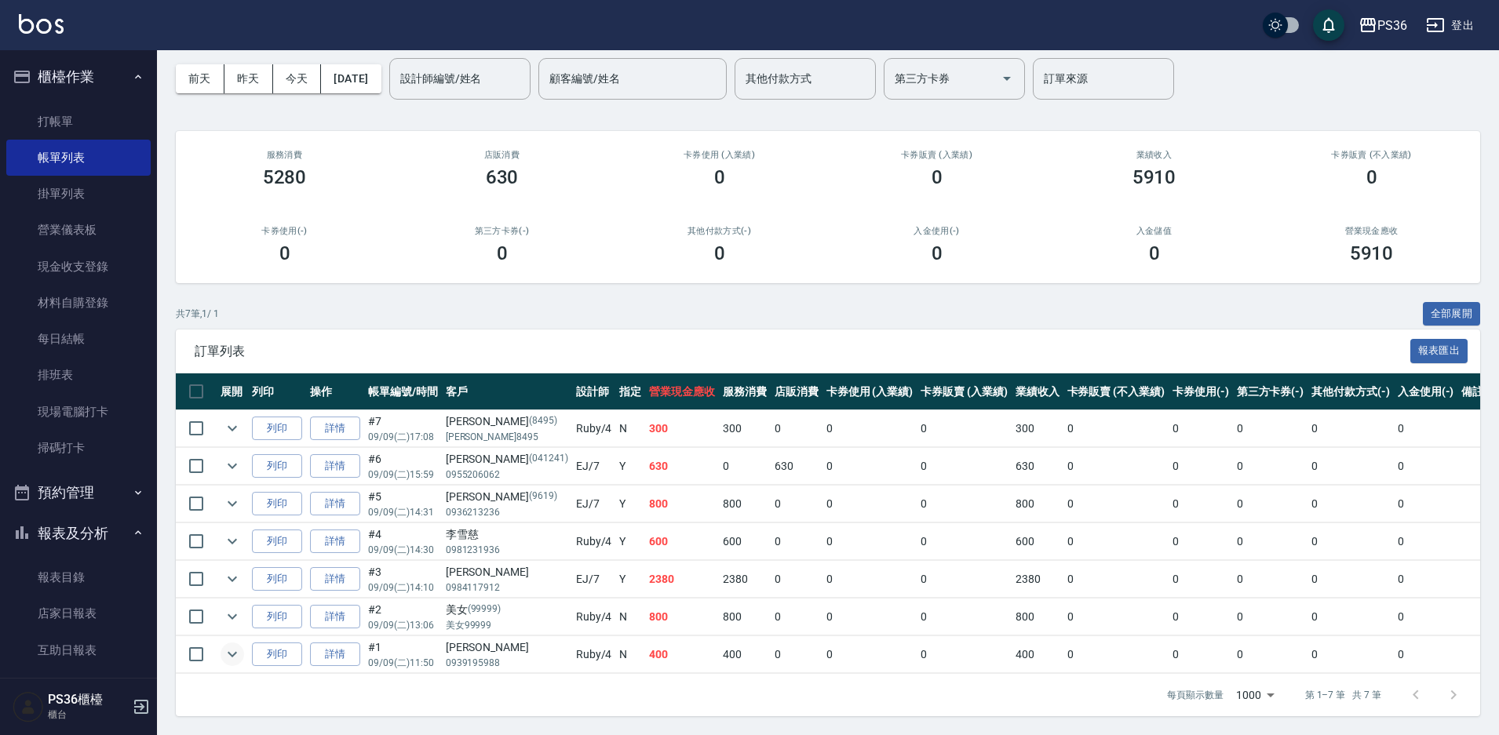
click at [220, 583] on td at bounding box center [232, 579] width 31 height 37
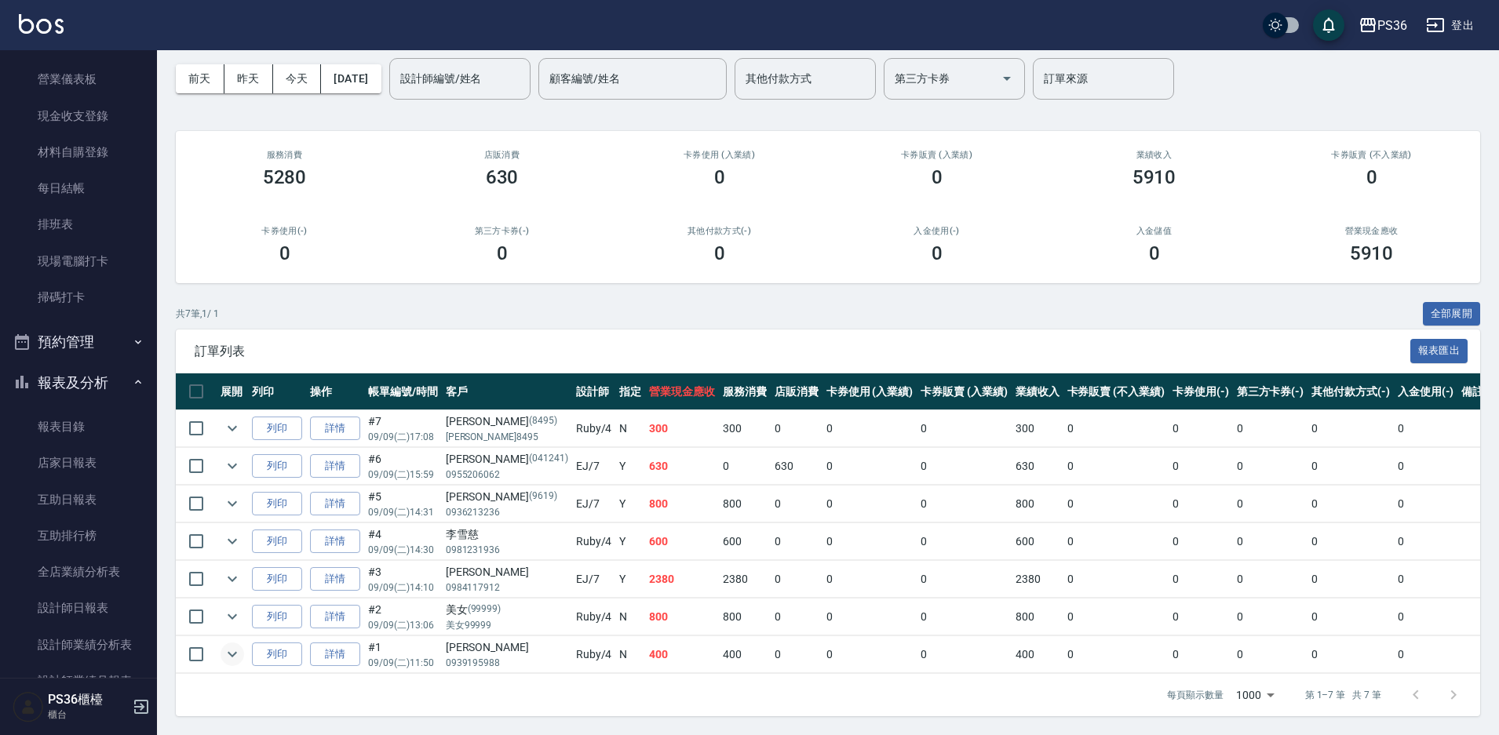
scroll to position [468, 0]
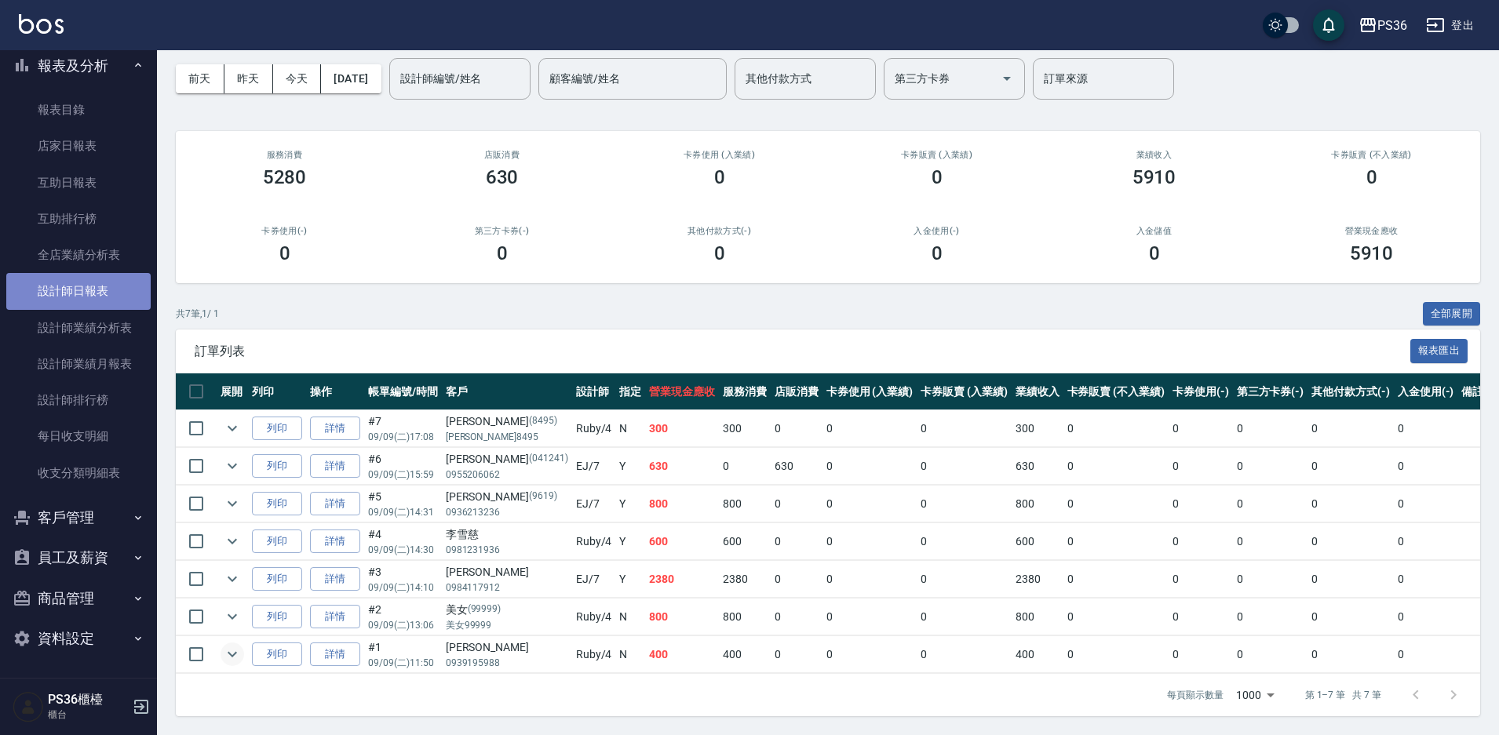
click at [104, 283] on link "設計師日報表" at bounding box center [78, 291] width 144 height 36
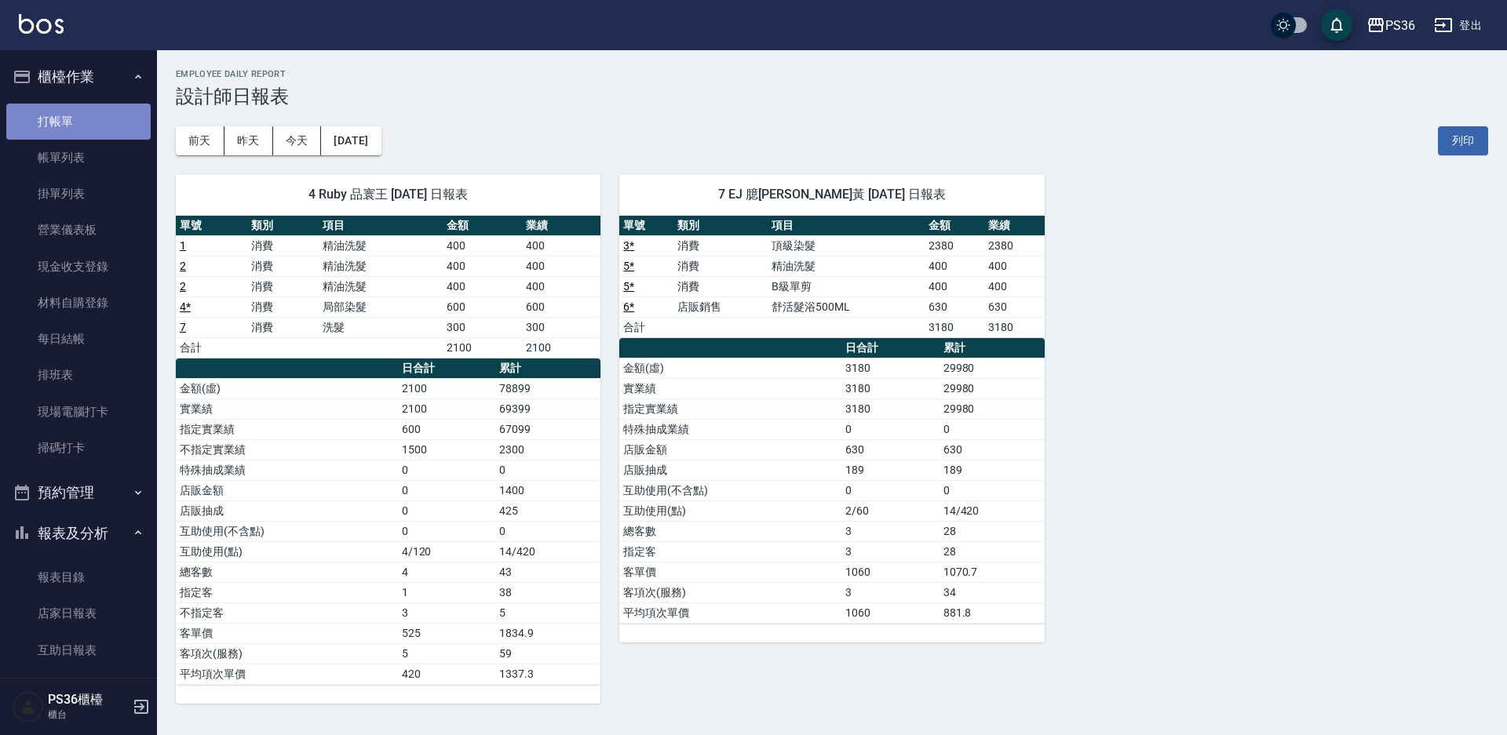
click at [99, 112] on link "打帳單" at bounding box center [78, 122] width 144 height 36
